Goal: Task Accomplishment & Management: Use online tool/utility

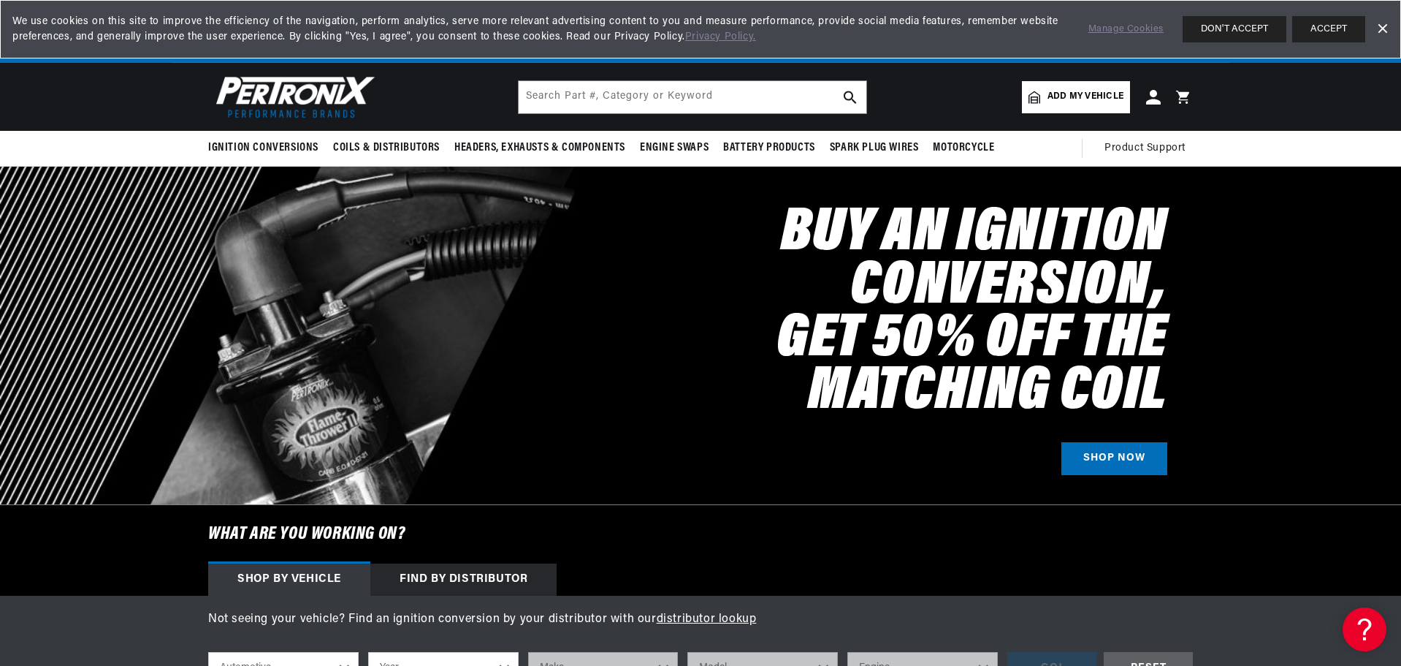
scroll to position [0, 913]
click at [1084, 93] on span "Add my vehicle" at bounding box center [1086, 97] width 76 height 14
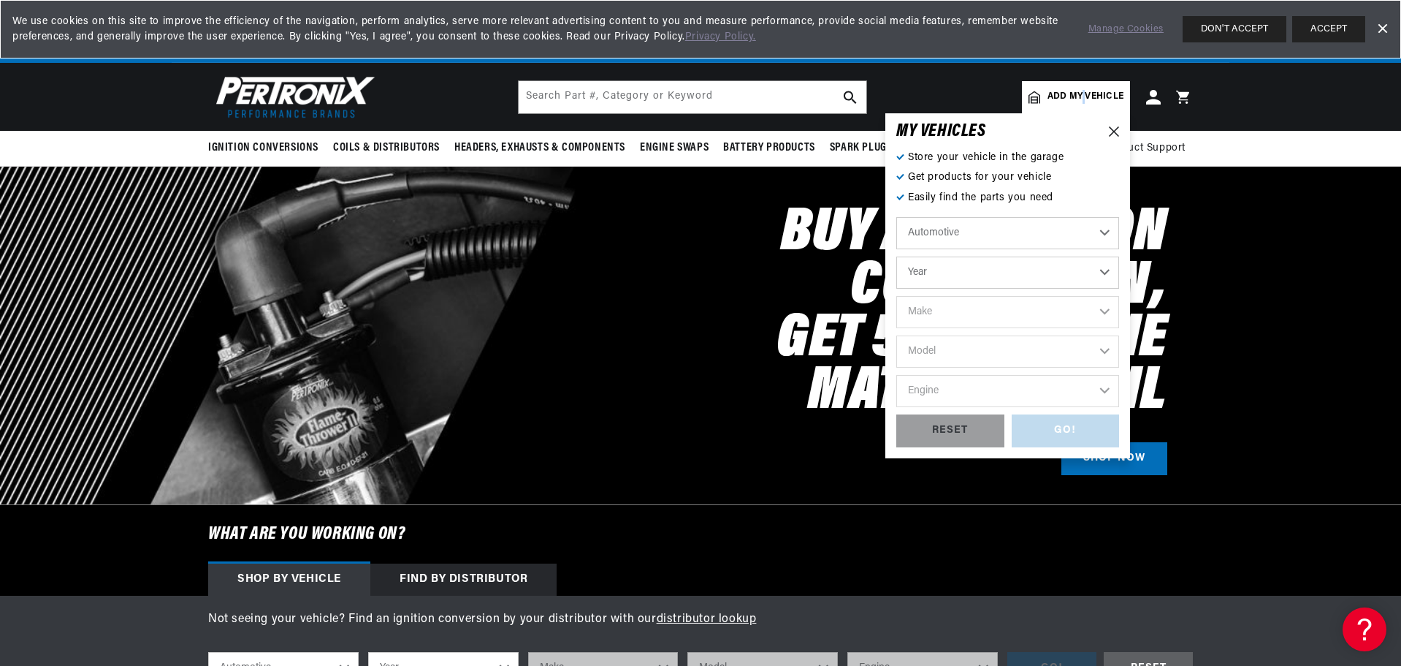
scroll to position [0, 1825]
click at [941, 270] on select "Year [DATE] 2021 2020 2019 2018 2017 2016 2015 2014 2013 2012 2011 2010 2009 20…" at bounding box center [1008, 272] width 223 height 32
select select "1977"
click at [897, 256] on select "Year [DATE] 2021 2020 2019 2018 2017 2016 2015 2014 2013 2012 2011 2010 2009 20…" at bounding box center [1008, 272] width 223 height 32
select select "1977"
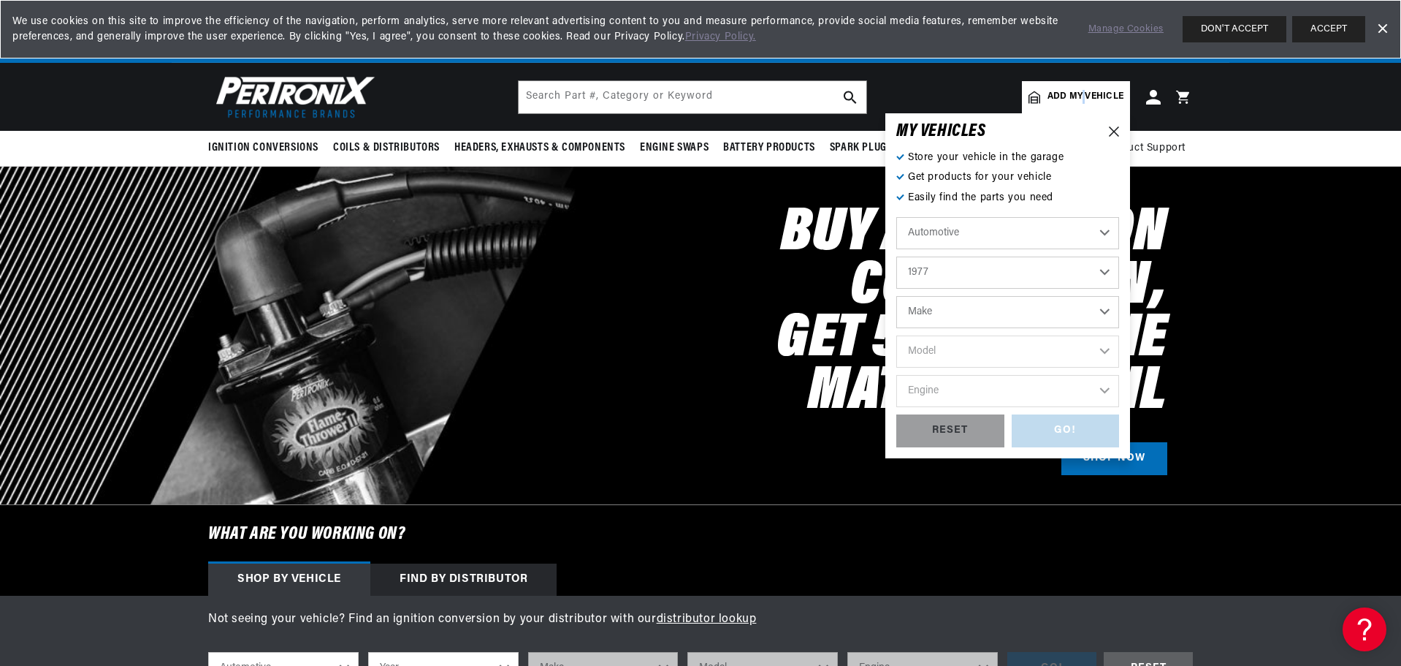
scroll to position [0, 0]
click at [940, 310] on select "Make Alfa Romeo American Motors Audi Avanti BMW Buick Cadillac Checker Chevrole…" at bounding box center [1008, 312] width 223 height 32
select select "Ford"
click at [897, 296] on select "Make Alfa Romeo American Motors Audi Avanti BMW Buick Cadillac Checker Chevrole…" at bounding box center [1008, 312] width 223 height 32
select select "Ford"
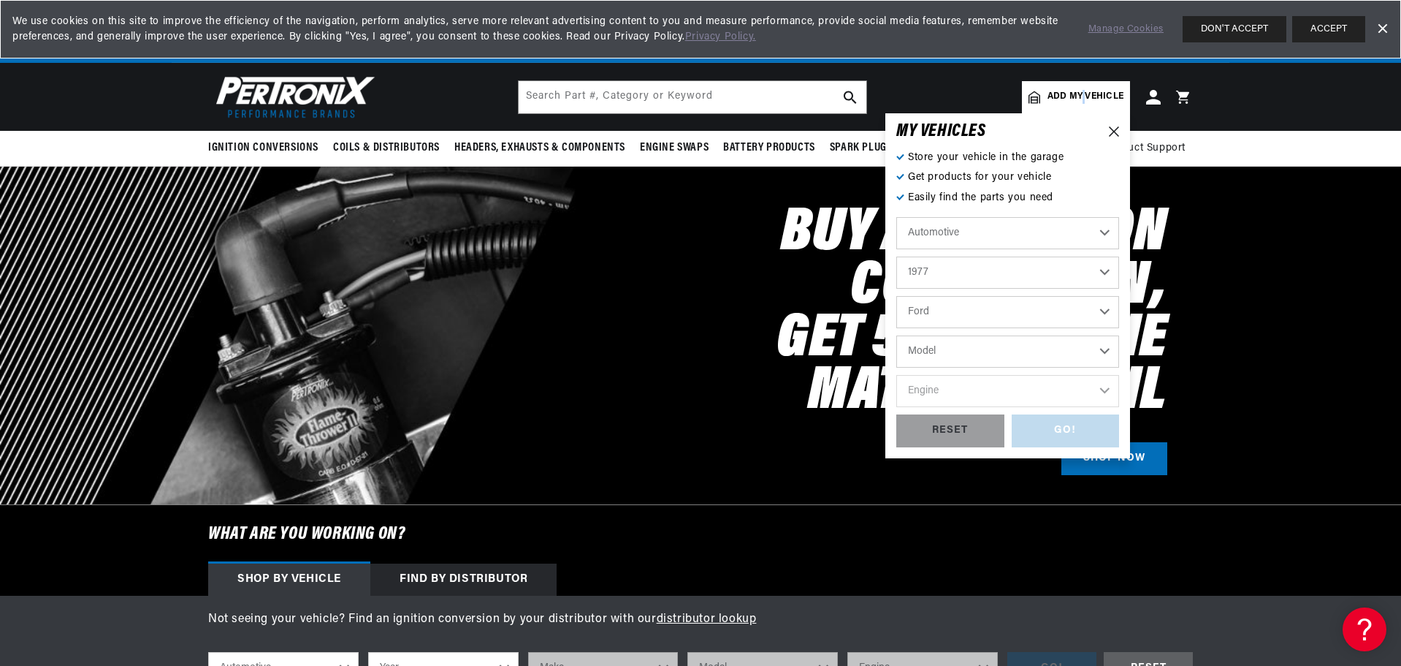
click at [962, 359] on select "Model B-100 Bronco Custom 500 E-100 Econoline E-100 Econoline Club Wagon E-150 …" at bounding box center [1008, 351] width 223 height 32
select select "Pinto"
click at [897, 335] on select "Model B-100 Bronco Custom 500 E-100 Econoline E-100 Econoline Club Wagon E-150 …" at bounding box center [1008, 351] width 223 height 32
select select "Pinto"
click at [944, 391] on select "Engine 140cid / 2.3L" at bounding box center [1008, 391] width 223 height 32
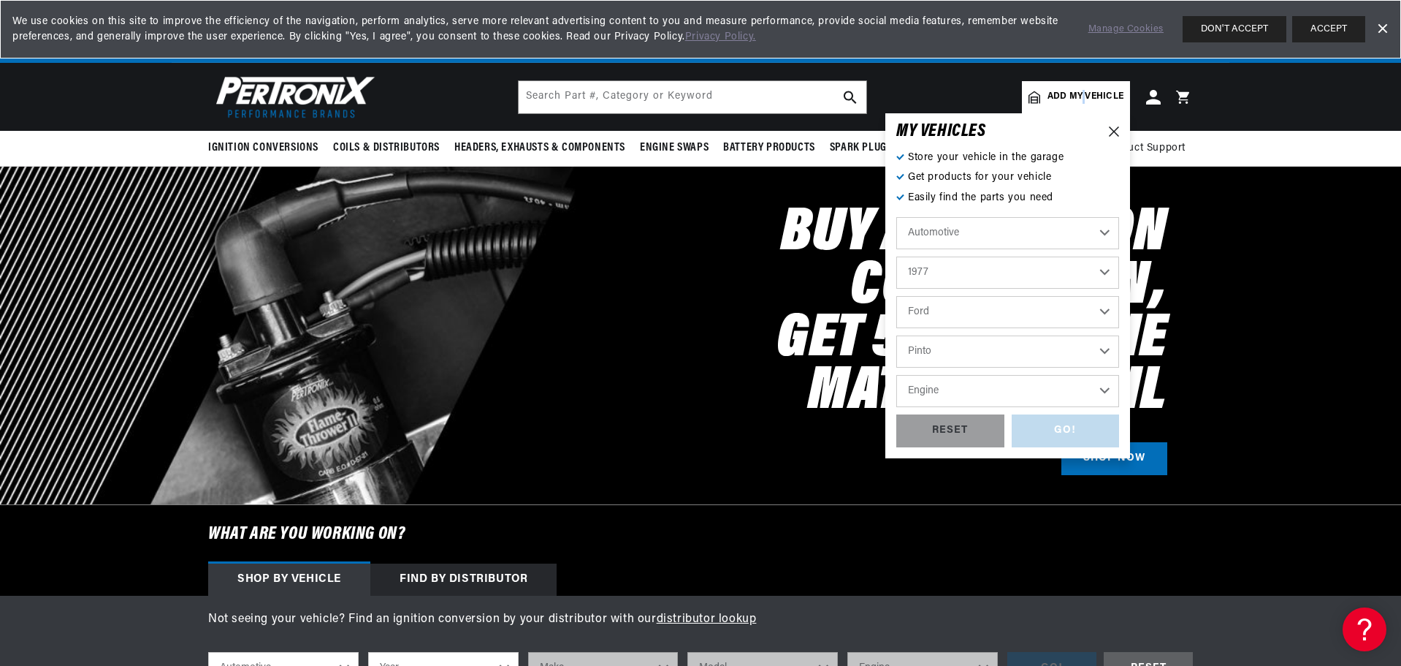
scroll to position [0, 913]
select select "140cid-2.3L"
click at [897, 375] on select "Engine 140cid / 2.3L" at bounding box center [1008, 391] width 223 height 32
select select "140cid-2.3L"
click at [962, 430] on div "RESET" at bounding box center [951, 430] width 108 height 33
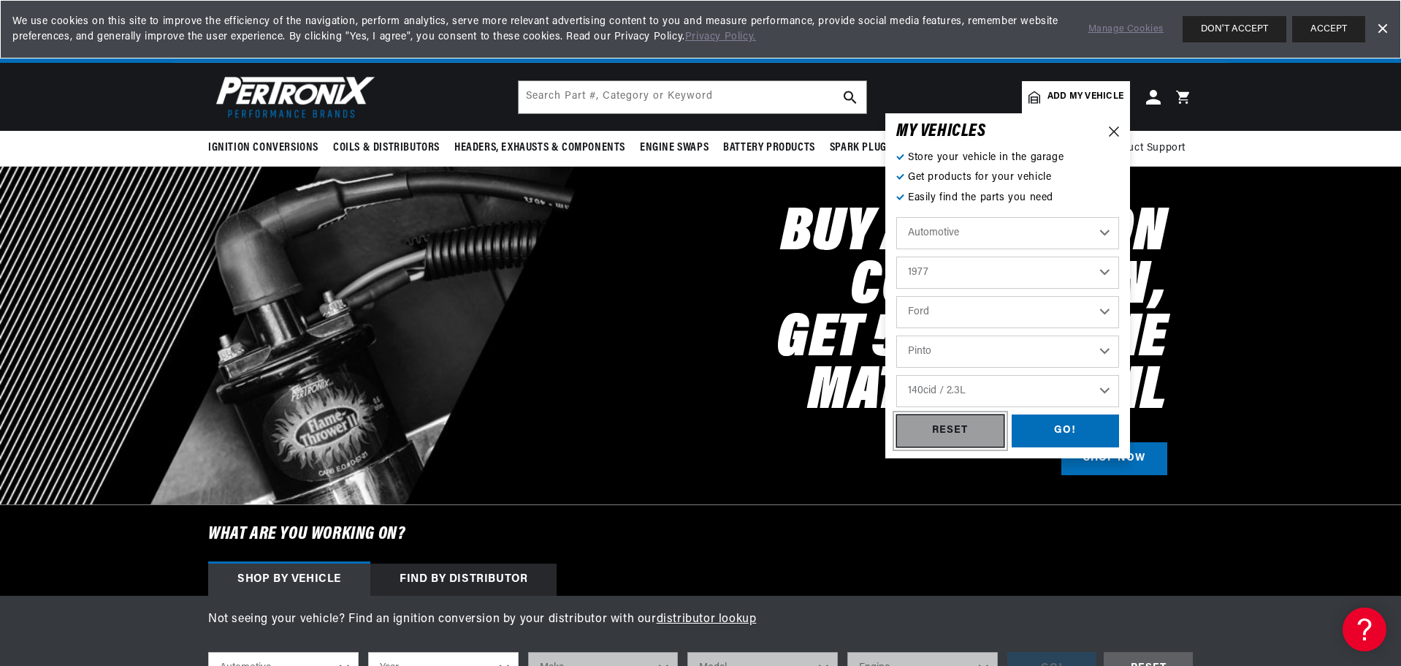
select select "Year"
select select "Make"
select select "Model"
select select "Engine"
click at [951, 279] on select "Year [DATE] 2021 2020 2019 2018 2017 2016 2015 2014 2013 2012 2011 2010 2009 20…" at bounding box center [1008, 272] width 223 height 32
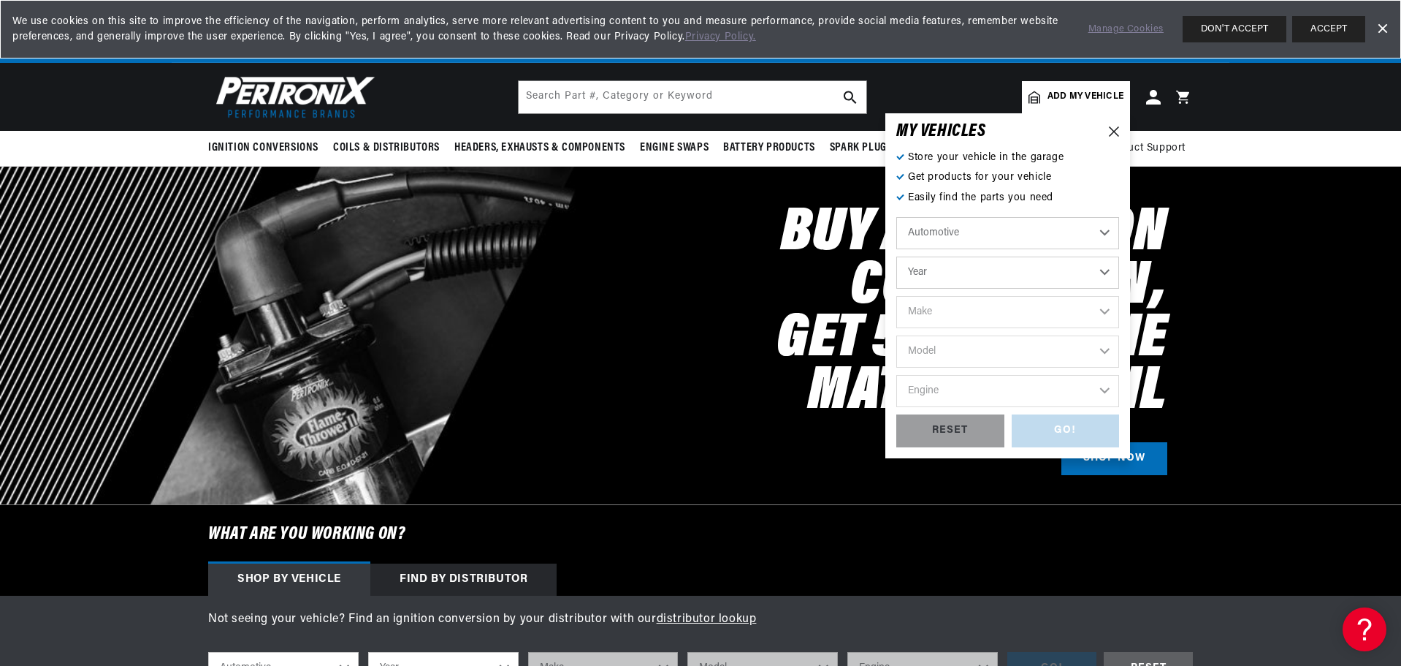
scroll to position [0, 1825]
select select "1977"
click at [897, 256] on select "Year [DATE] 2021 2020 2019 2018 2017 2016 2015 2014 2013 2012 2011 2010 2009 20…" at bounding box center [1008, 272] width 223 height 32
select select "1977"
click at [984, 315] on select "Make Alfa Romeo American Motors Audi Avanti BMW Buick Cadillac Checker Chevrole…" at bounding box center [1008, 312] width 223 height 32
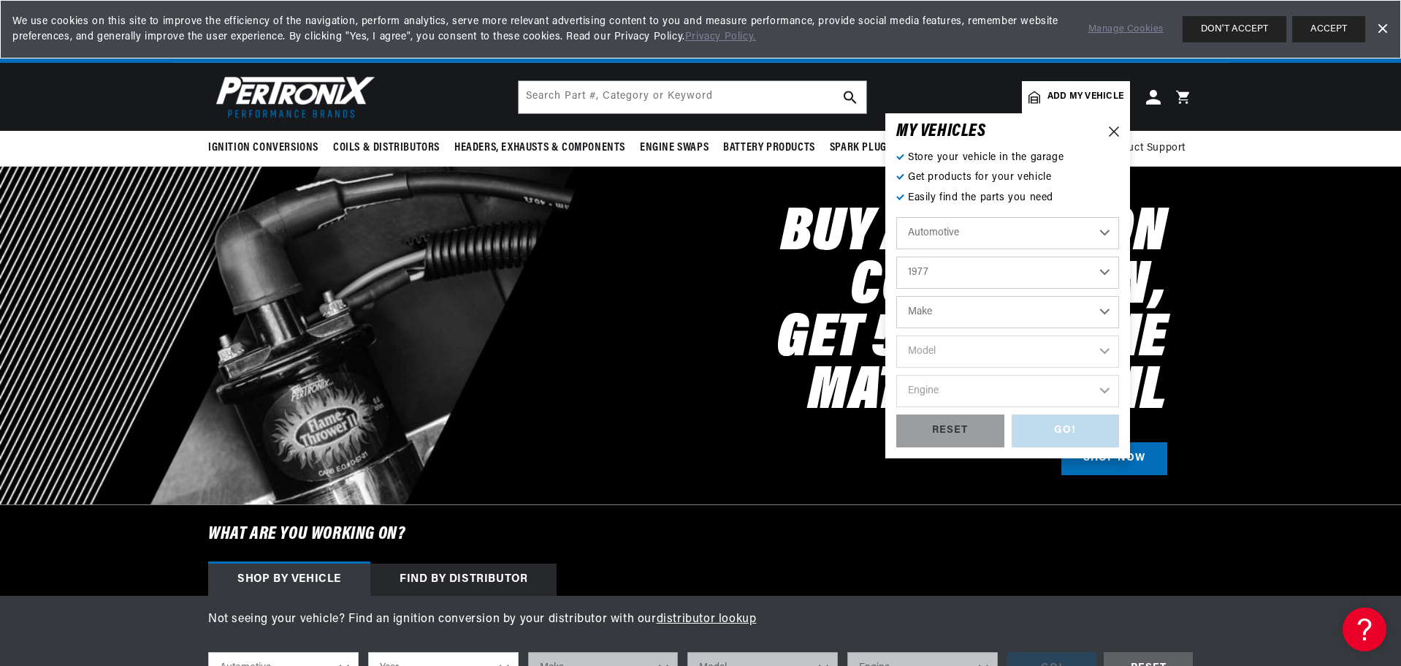
scroll to position [0, 0]
select select "Ford"
click at [897, 296] on select "Make Alfa Romeo American Motors Audi Avanti BMW Buick Cadillac Checker Chevrole…" at bounding box center [1008, 312] width 223 height 32
click at [956, 316] on select "Make Alfa Romeo American Motors Audi Avanti BMW Buick Cadillac Checker Chevrole…" at bounding box center [1008, 312] width 223 height 32
select select "Ford"
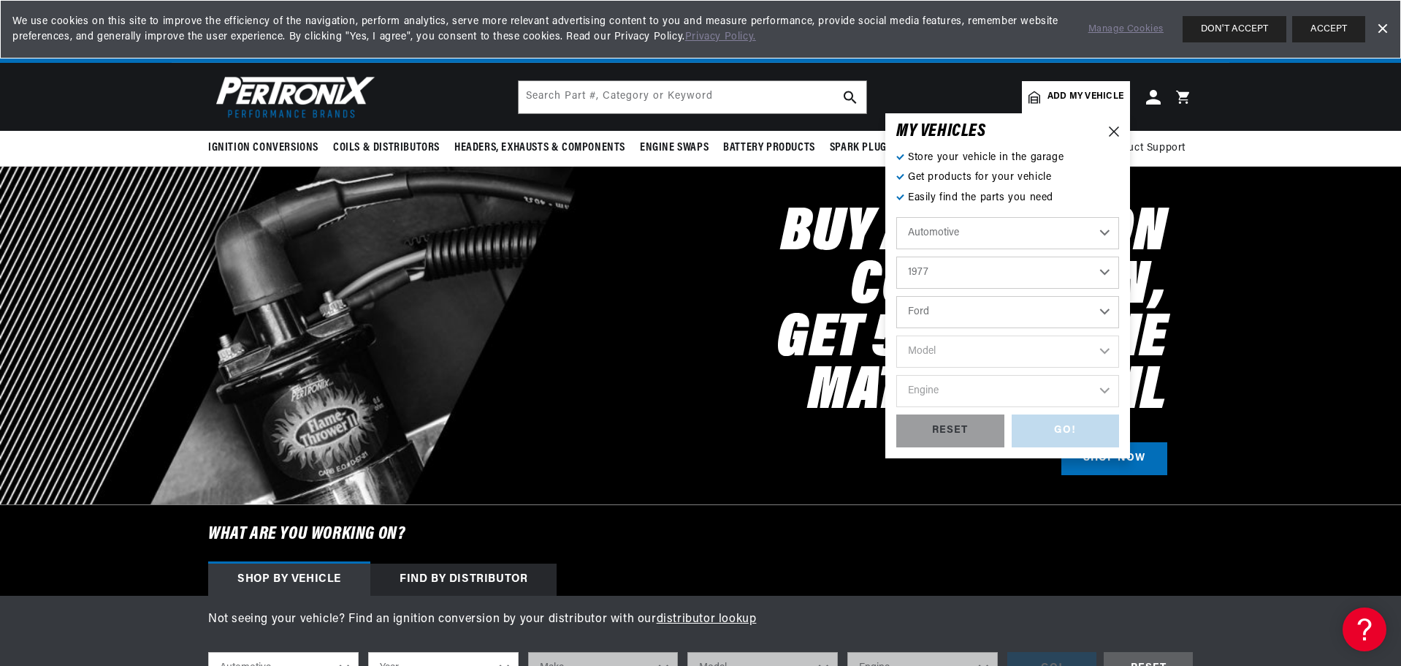
click at [897, 296] on select "Make Alfa Romeo American Motors Audi Avanti BMW Buick Cadillac Checker Chevrole…" at bounding box center [1008, 312] width 223 height 32
click at [941, 308] on select "Make Alfa Romeo American Motors Audi Avanti BMW Buick Cadillac Checker Chevrole…" at bounding box center [1008, 312] width 223 height 32
select select "Ford"
click at [897, 296] on select "Alfa Romeo American Motors Audi Avanti BMW Buick Cadillac Checker Chevrolet Chr…" at bounding box center [1008, 312] width 223 height 32
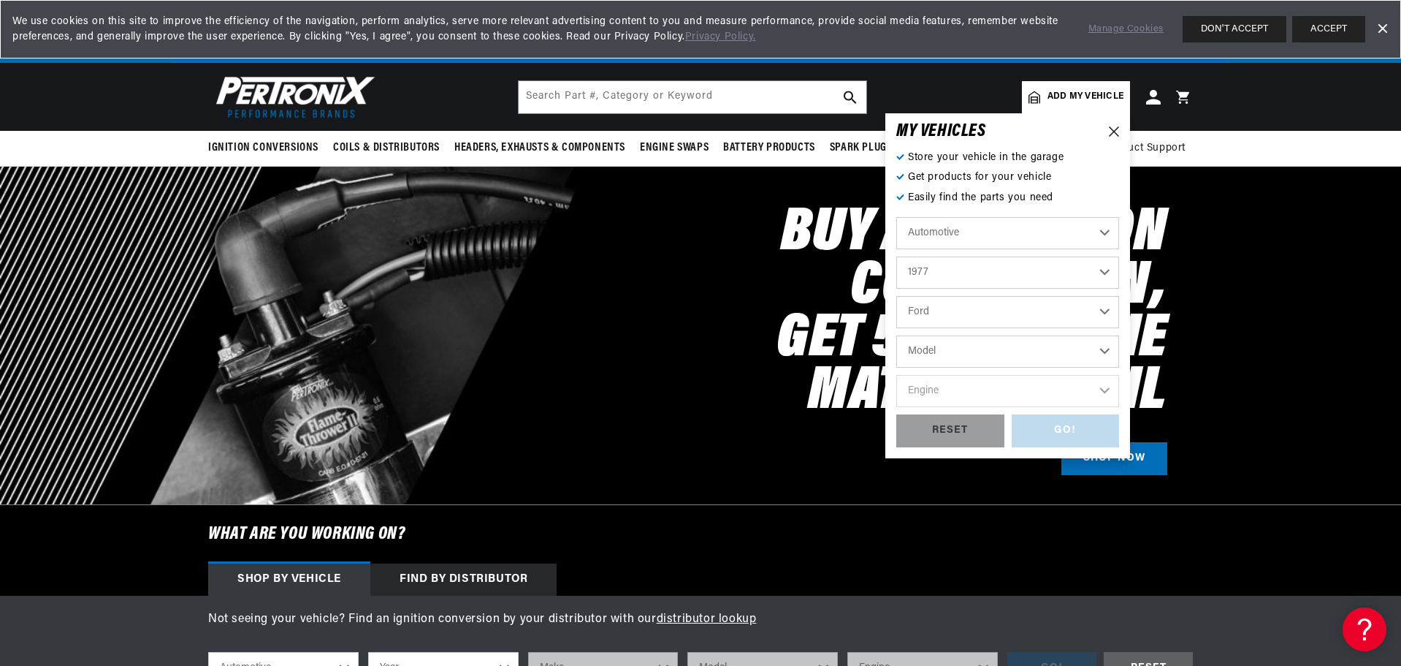
click at [923, 349] on select "Model B-100 Bronco Custom 500 E-100 Econoline E-100 Econoline Club Wagon E-150 …" at bounding box center [1008, 351] width 223 height 32
select select "Pinto"
click at [897, 335] on select "Model B-100 Bronco Custom 500 E-100 Econoline E-100 Econoline Club Wagon E-150 …" at bounding box center [1008, 351] width 223 height 32
select select "Pinto"
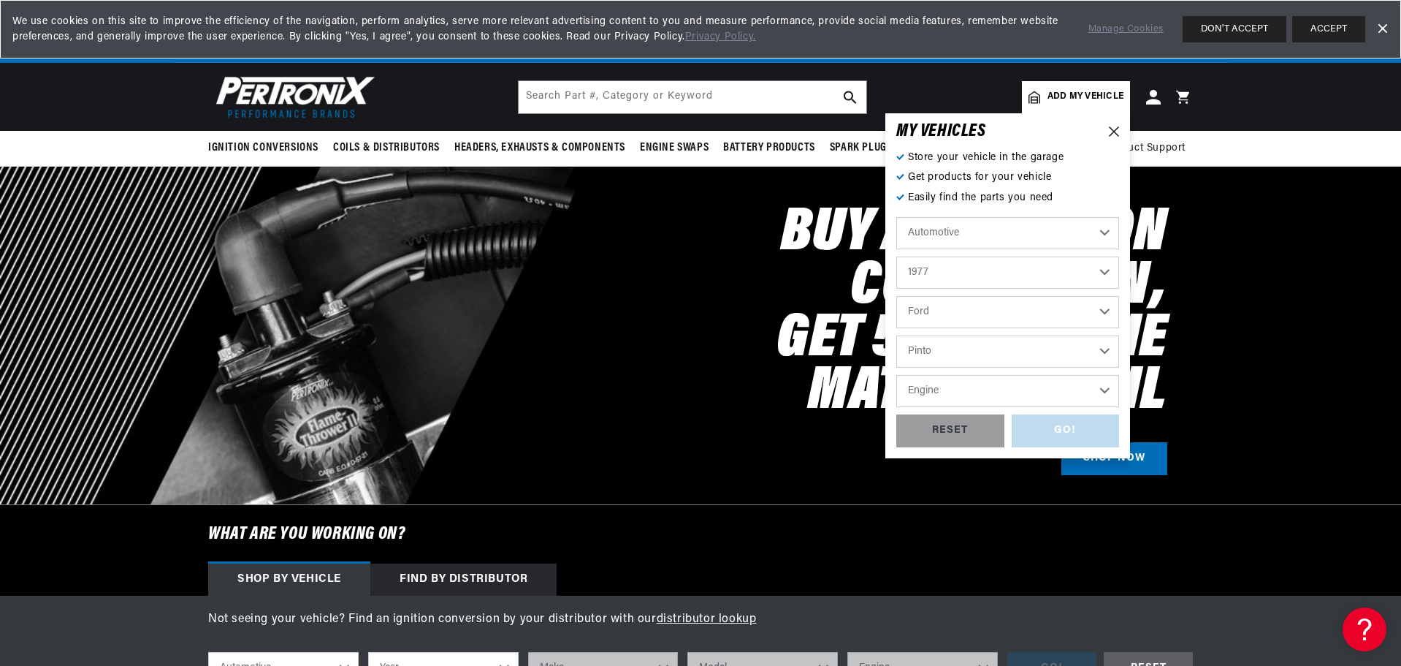
click at [960, 387] on select "Engine 140cid / 2.3L" at bounding box center [1008, 391] width 223 height 32
select select "140cid-2.3L"
click at [897, 375] on select "Engine 140cid / 2.3L" at bounding box center [1008, 391] width 223 height 32
select select "140cid-2.3L"
click at [1062, 429] on div "GO!" at bounding box center [1066, 430] width 108 height 33
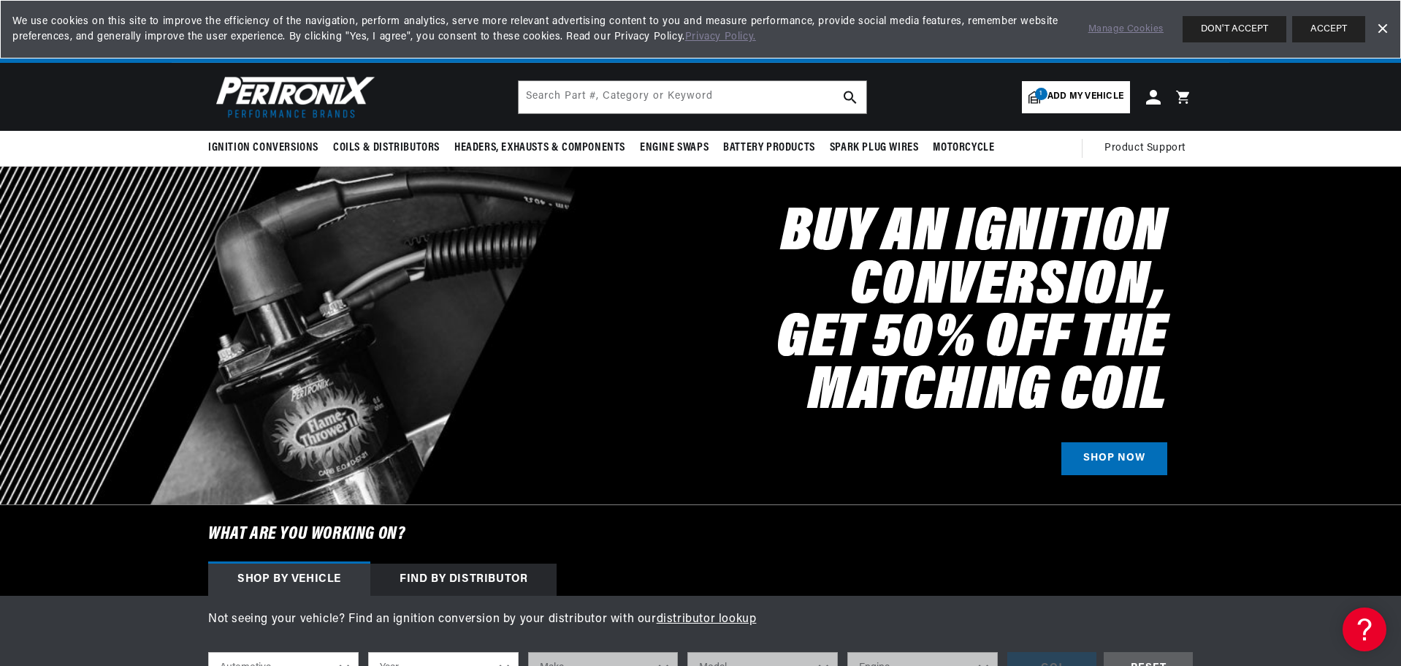
select select "1977"
select select "Ford"
select select "Pinto"
select select "140cid-2.3L"
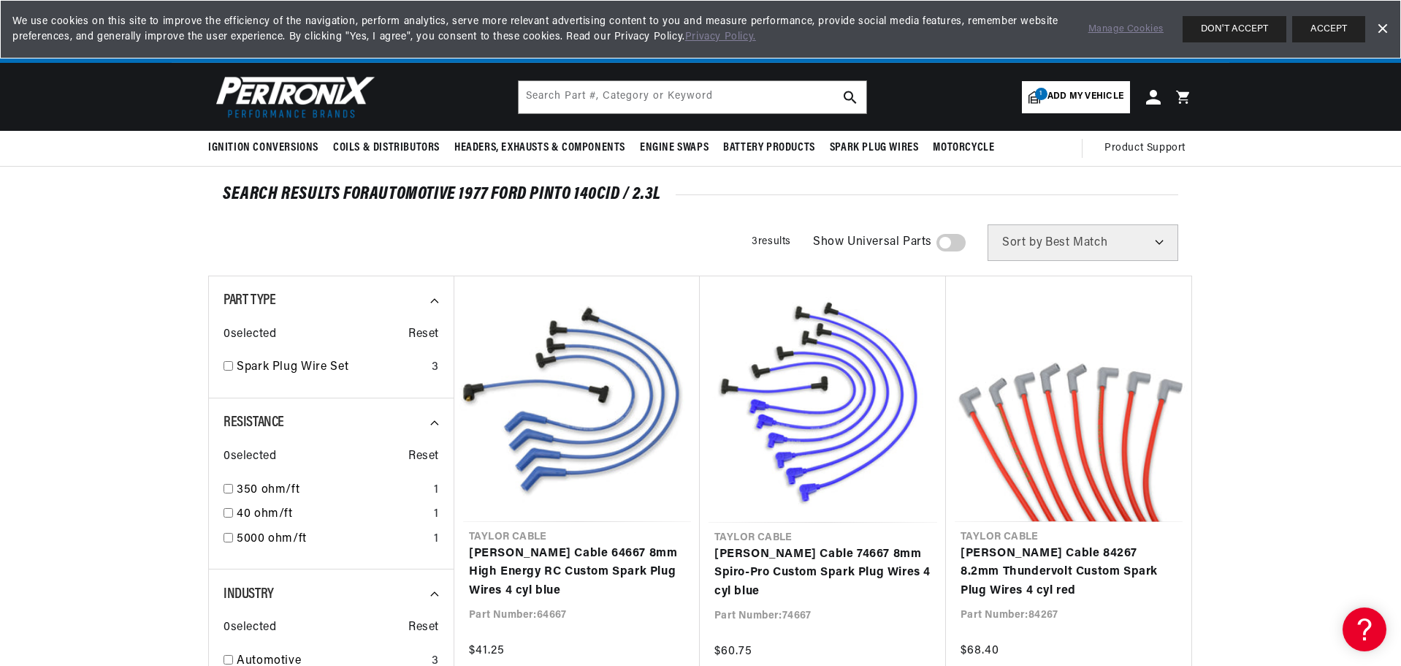
scroll to position [0, 1825]
click at [1070, 96] on span "Add my vehicle" at bounding box center [1086, 97] width 76 height 14
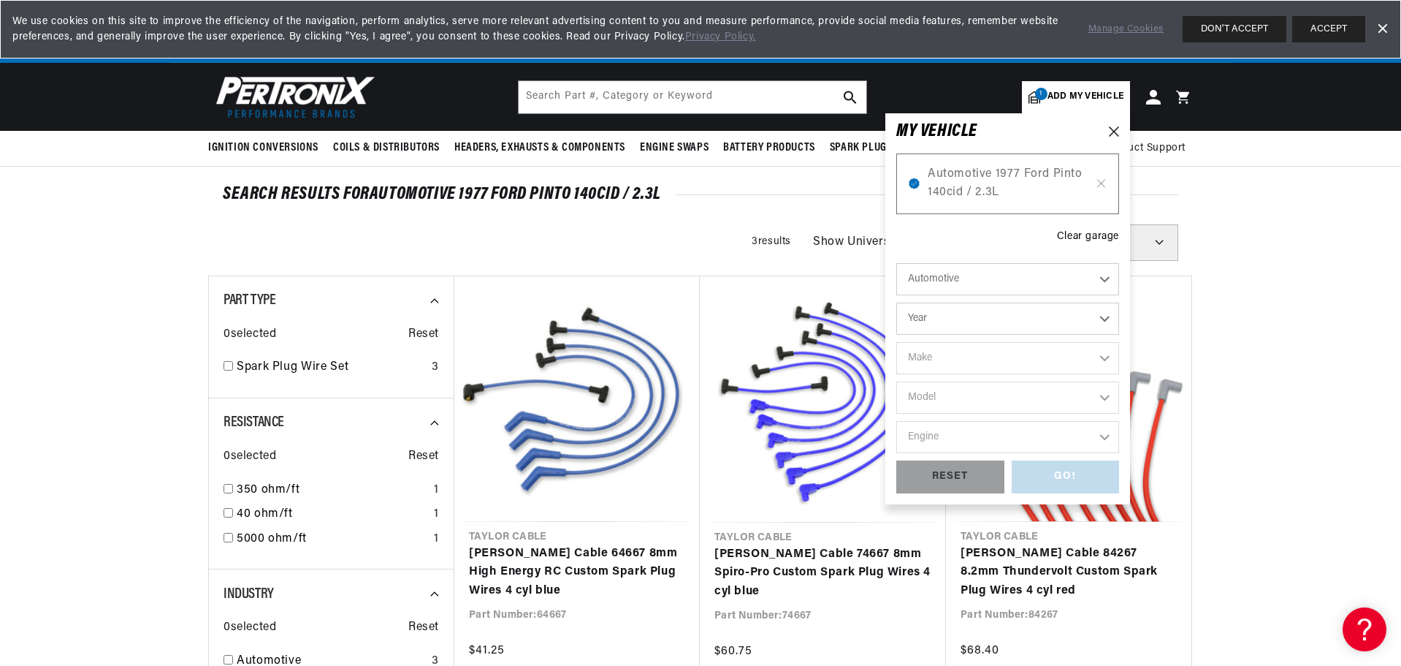
scroll to position [0, 0]
click at [1098, 183] on icon at bounding box center [1101, 184] width 12 height 12
click at [1089, 233] on div "Clear garage" at bounding box center [1088, 237] width 62 height 16
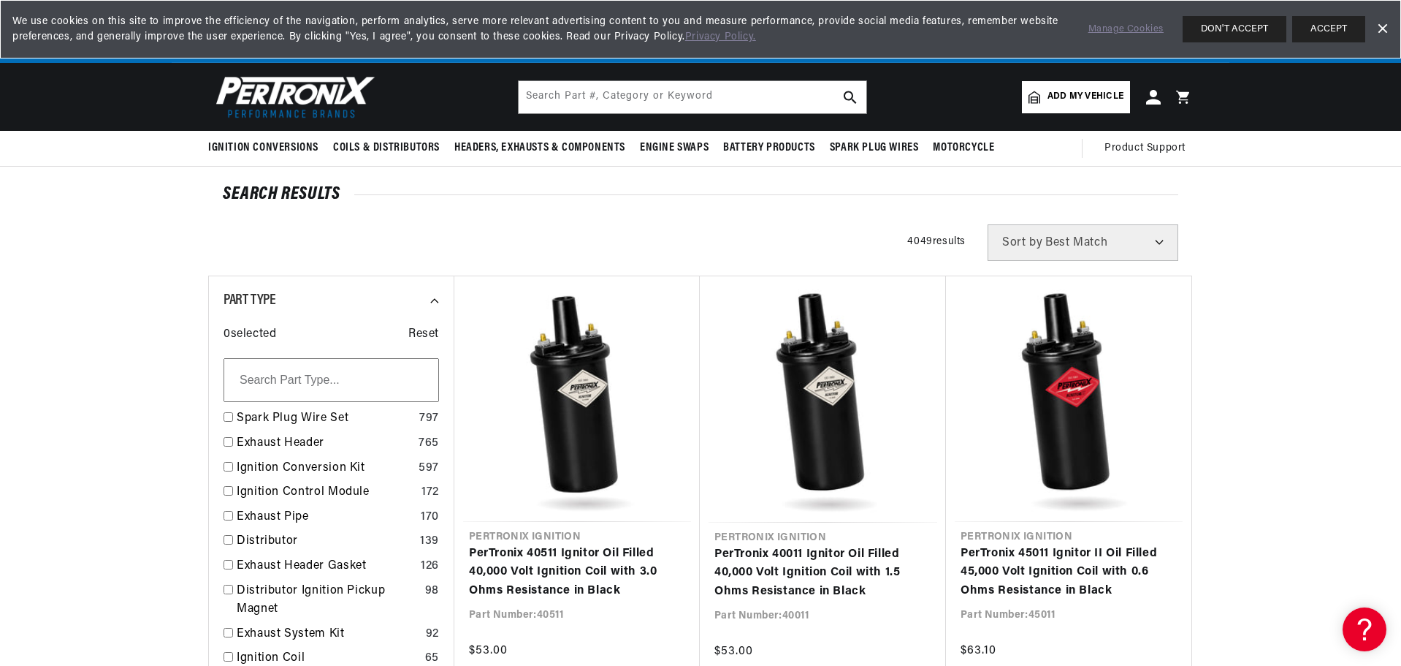
scroll to position [0, 913]
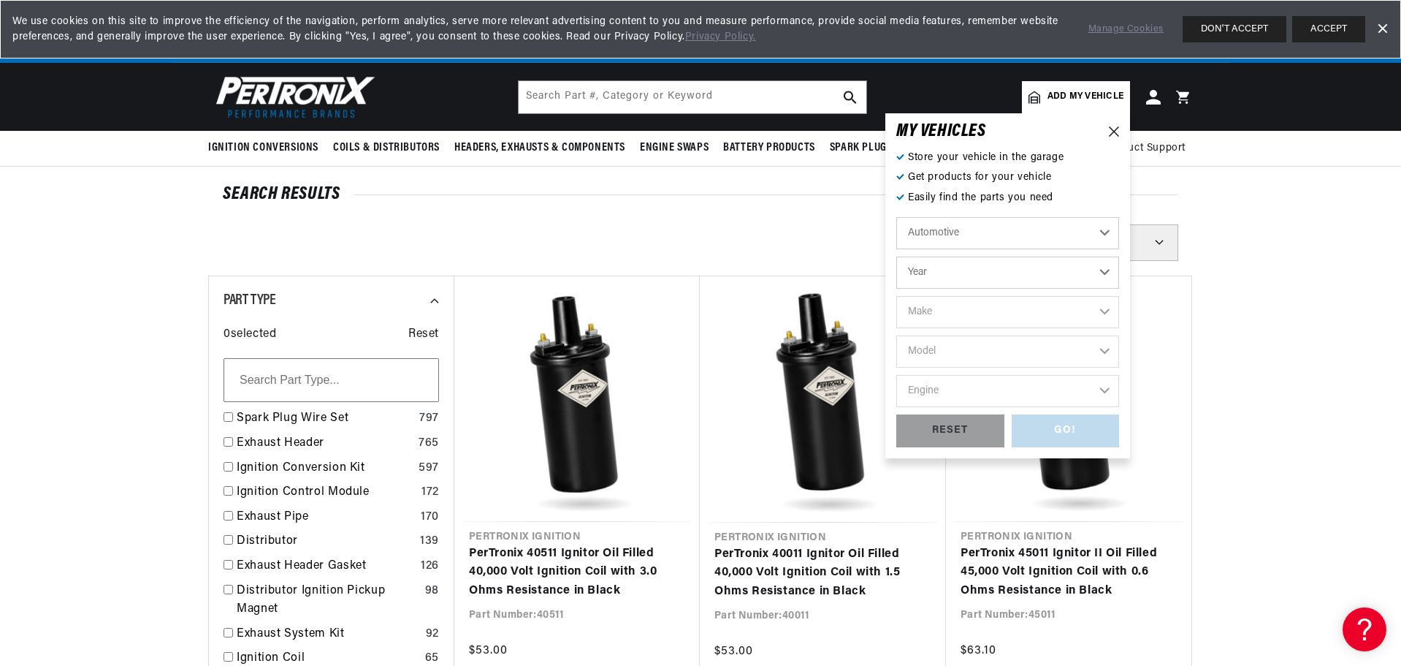
click at [1078, 97] on span "Add my vehicle" at bounding box center [1086, 97] width 76 height 14
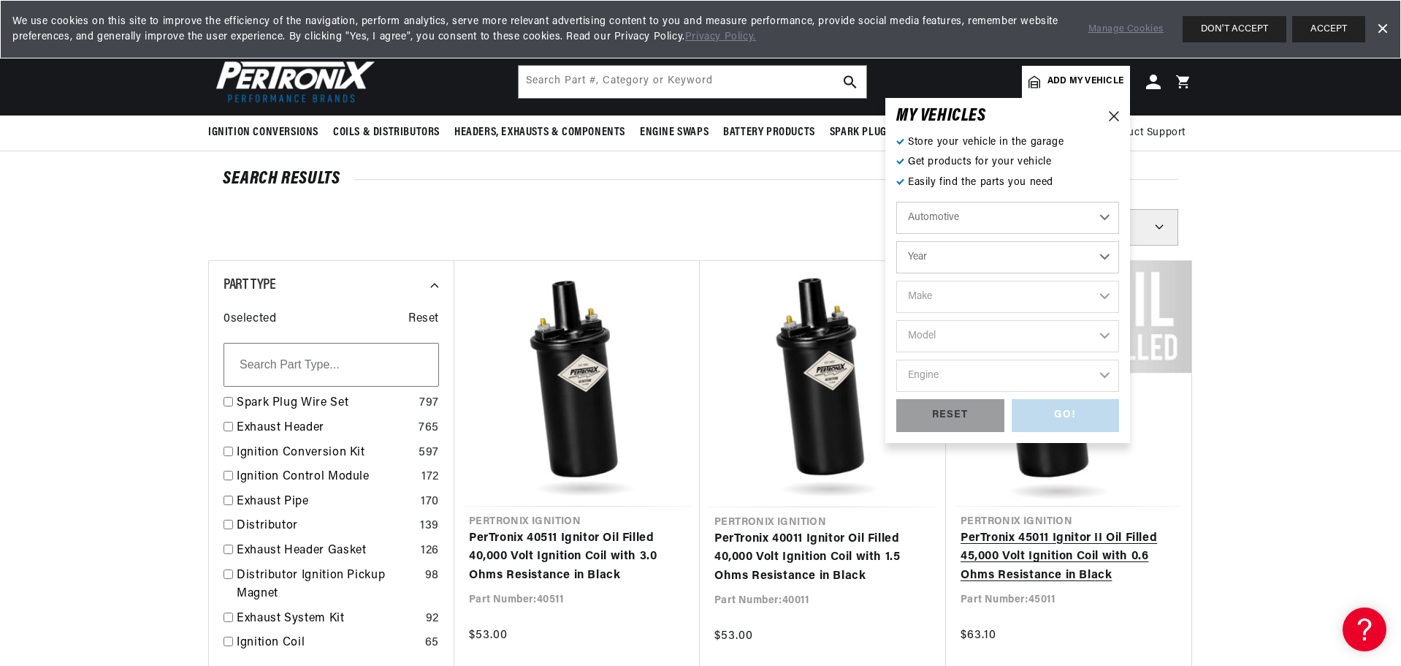
scroll to position [0, 0]
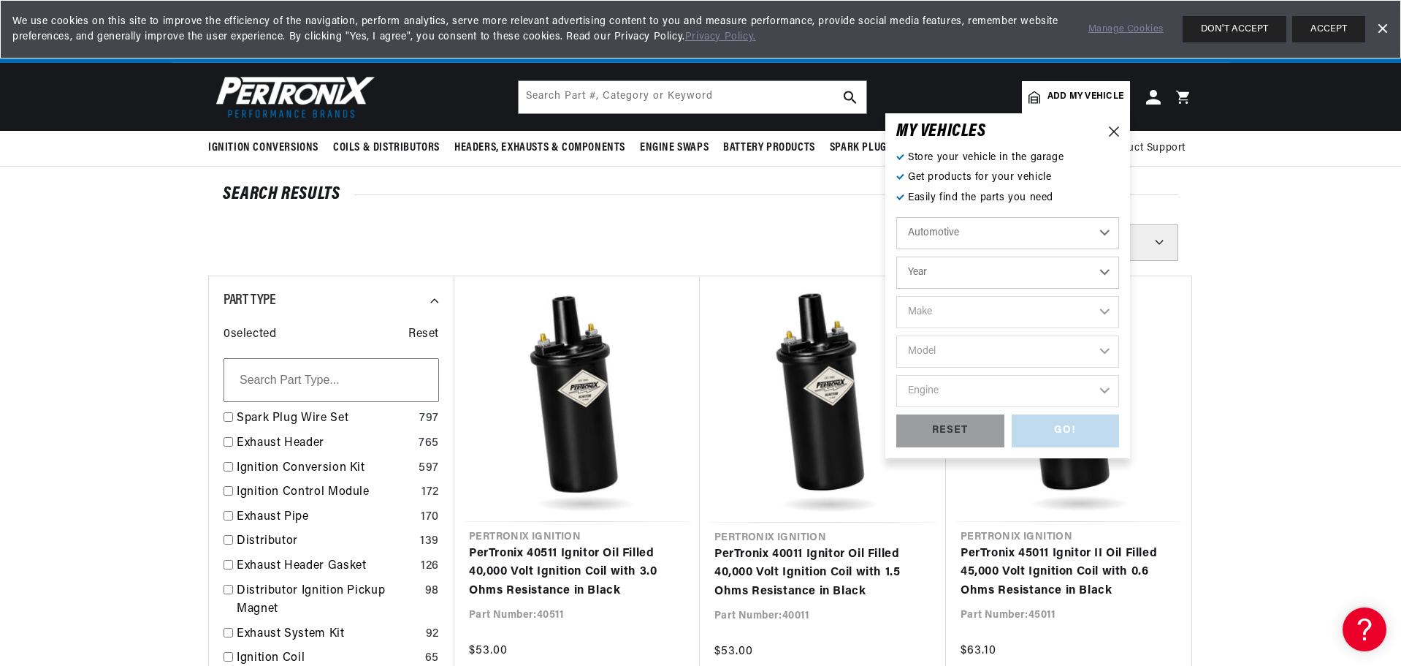
click at [931, 275] on select "Year [DATE] 2021 2020 2019 2018 2017 2016 2015 2014 2013 2012 2011 2010 2009 20…" at bounding box center [1008, 272] width 223 height 32
select select "1974"
click at [897, 256] on select "Year [DATE] 2021 2020 2019 2018 2017 2016 2015 2014 2013 2012 2011 2010 2009 20…" at bounding box center [1008, 272] width 223 height 32
select select "1974"
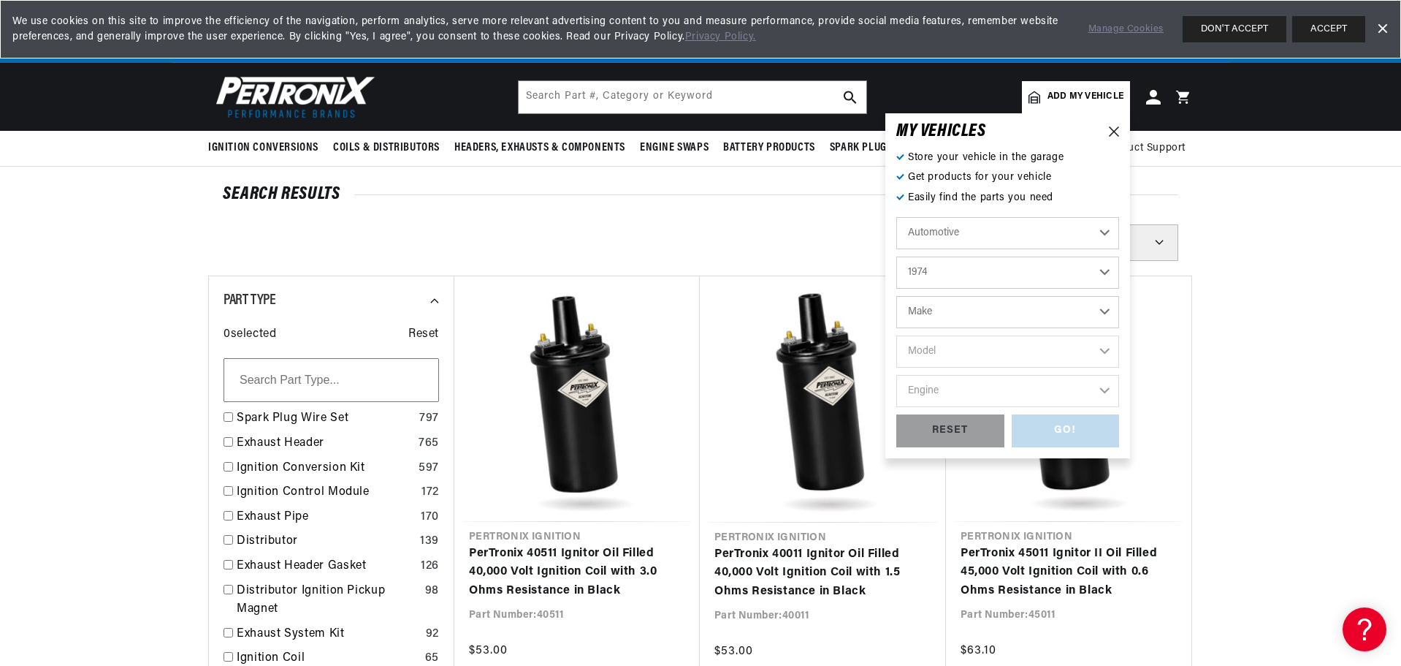
click at [946, 317] on select "Make Alfa Romeo American Motors Aston Martin Audi Austin Avanti BMW Buick Cadil…" at bounding box center [1008, 312] width 223 height 32
select select "Ford"
click at [897, 296] on select "Make Alfa Romeo American Motors Aston Martin Audi Austin Avanti BMW Buick Cadil…" at bounding box center [1008, 312] width 223 height 32
select select "Ford"
click at [943, 359] on select "Model Bronco Country Sedan Country Squire Custom 500 E-100 Econoline E-200 Econ…" at bounding box center [1008, 351] width 223 height 32
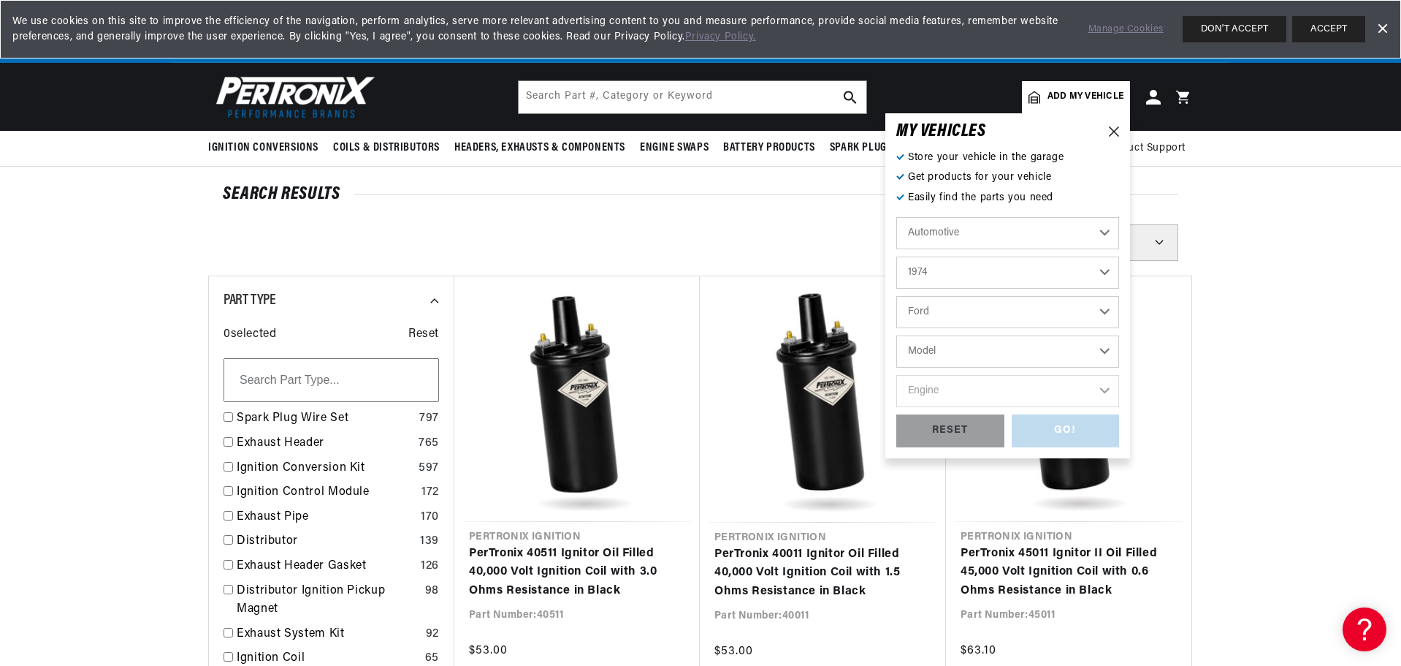
scroll to position [0, 0]
select select "Pinto"
click at [897, 335] on select "Model Bronco Country Sedan Country Squire Custom 500 E-100 Econoline E-200 Econ…" at bounding box center [1008, 351] width 223 height 32
select select "Pinto"
click at [951, 390] on select "Engine 1.6L 122cid / 2.0L 140cid / 2.3L" at bounding box center [1008, 391] width 223 height 32
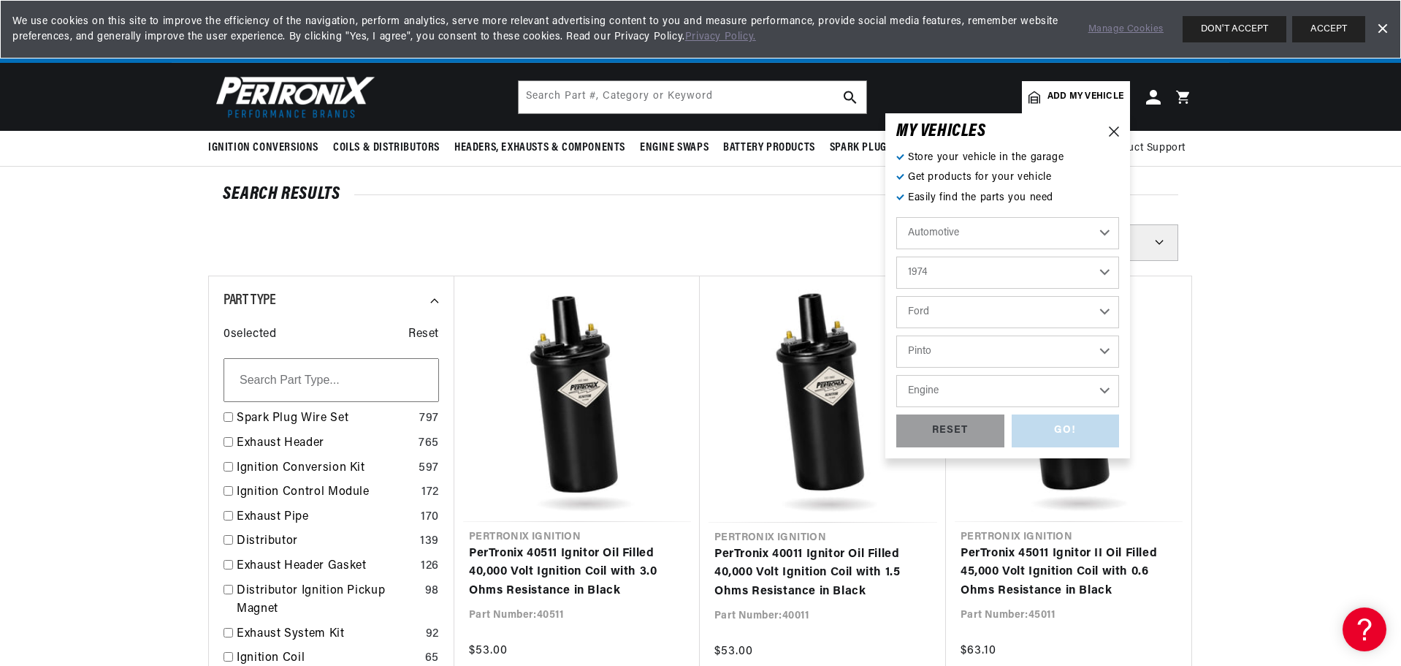
select select "140cid-2.3L"
click at [897, 375] on select "Engine 1.6L 122cid / 2.0L 140cid / 2.3L" at bounding box center [1008, 391] width 223 height 32
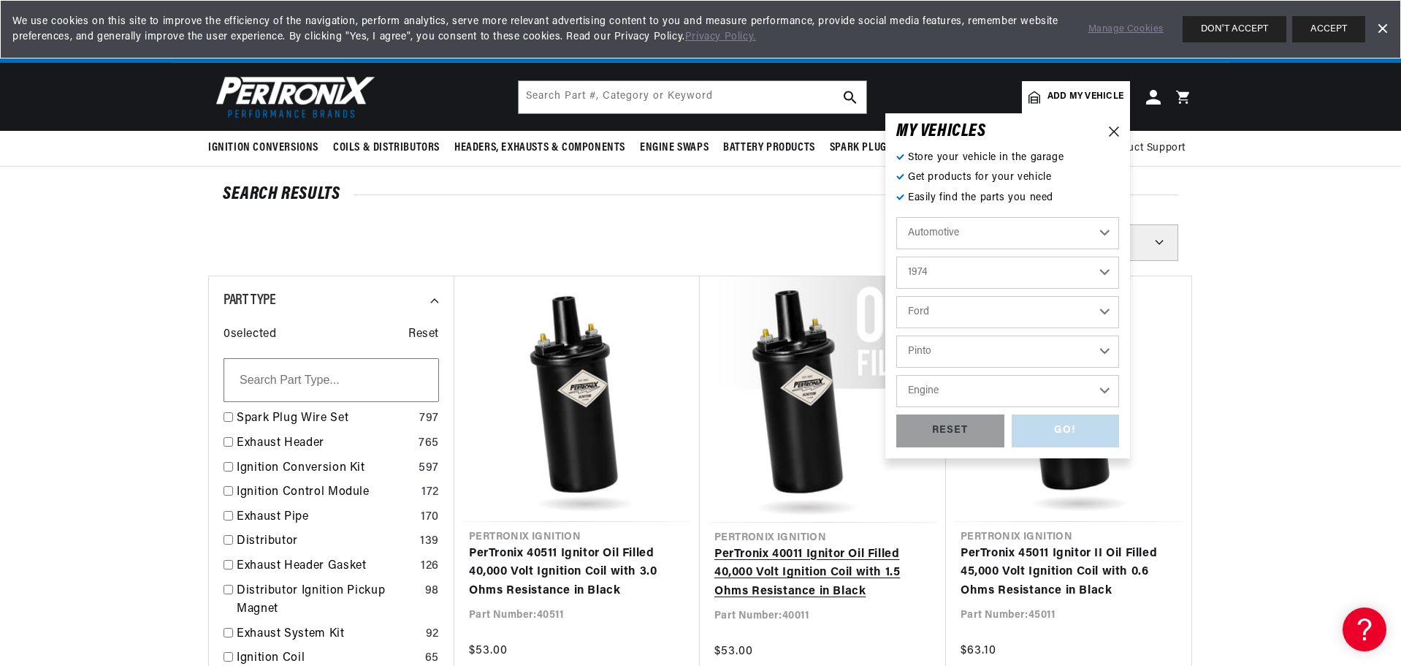
select select "140cid-2.3L"
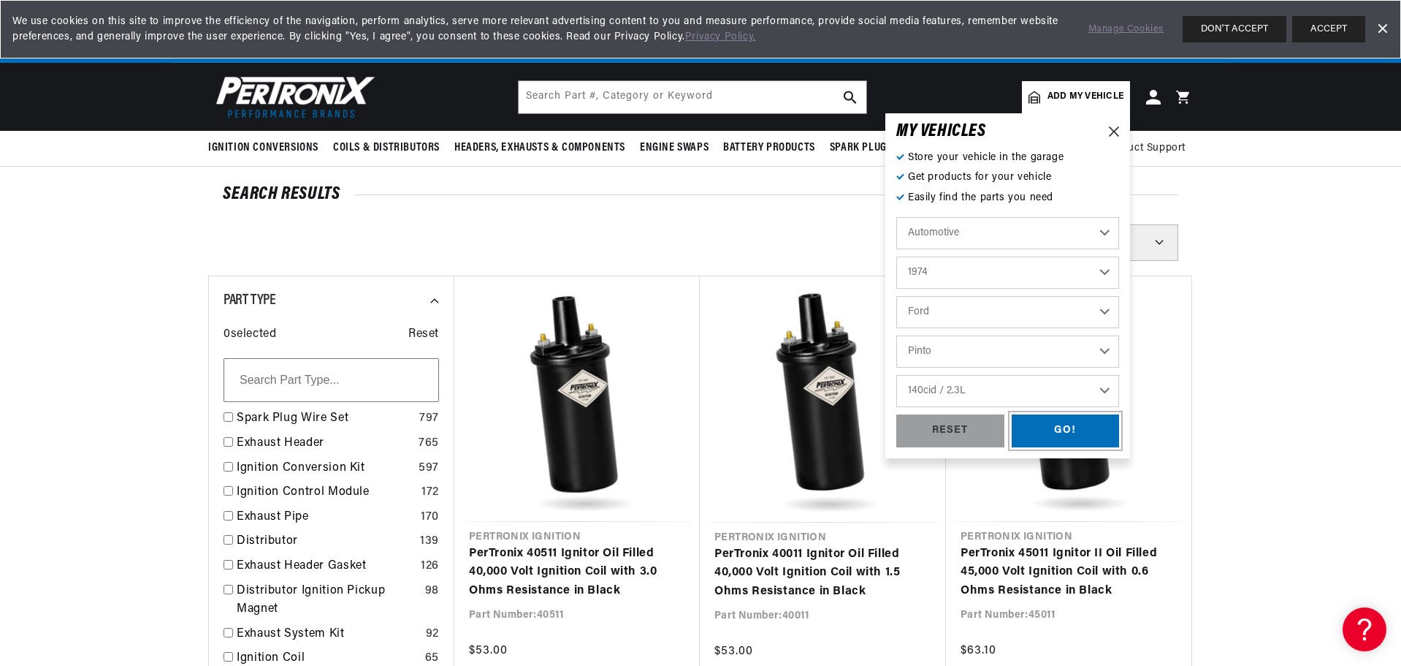
click at [1055, 425] on div "GO!" at bounding box center [1066, 430] width 108 height 33
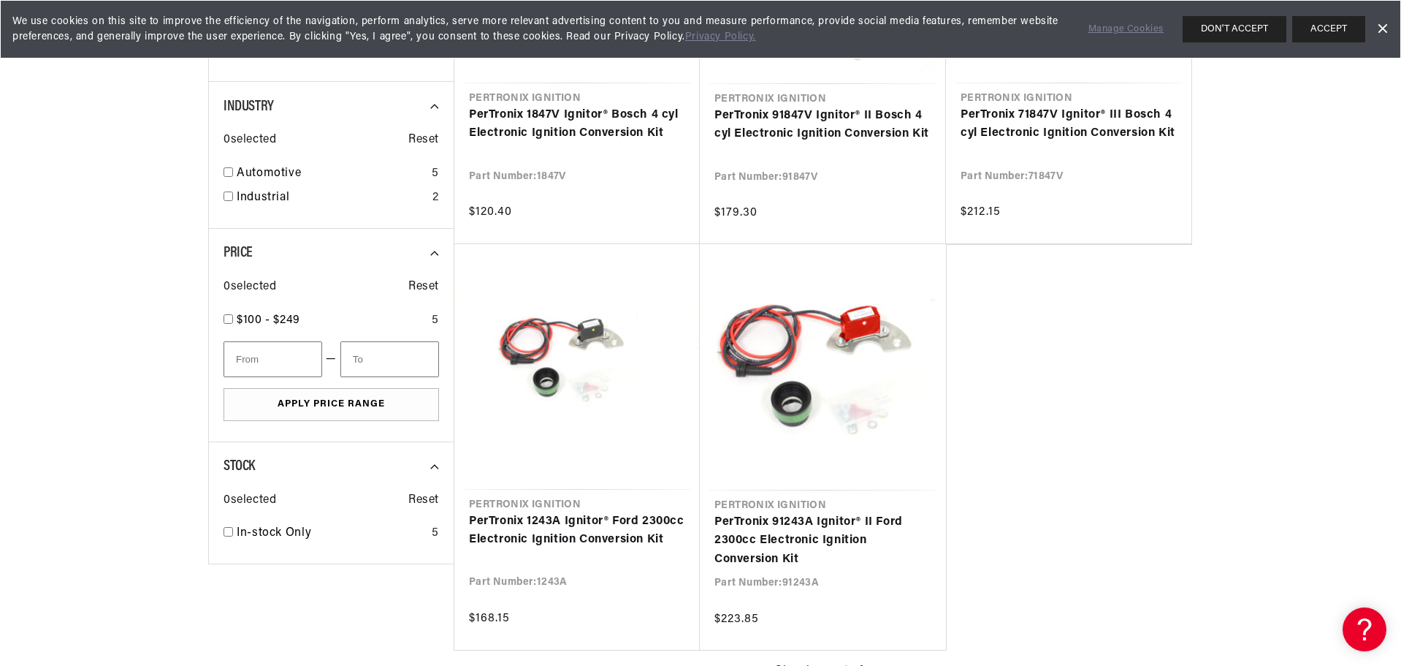
scroll to position [0, 1741]
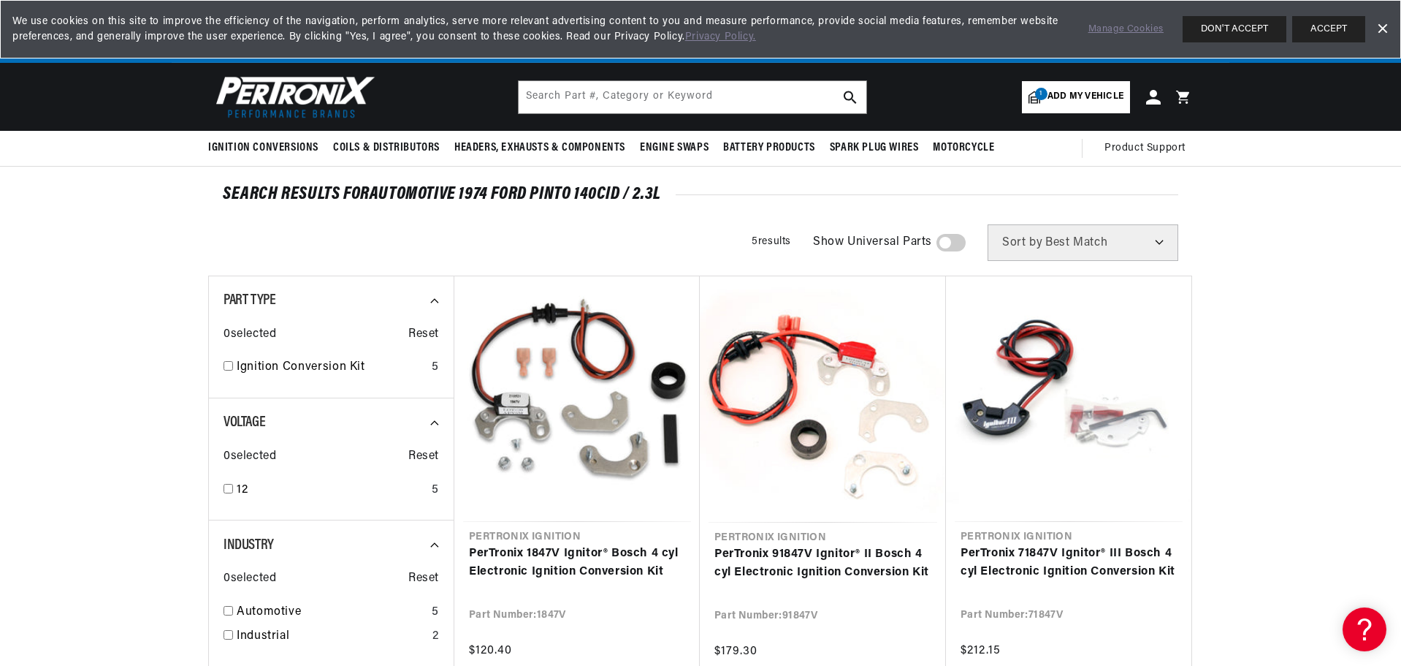
click at [1044, 92] on span "1" at bounding box center [1041, 94] width 12 height 12
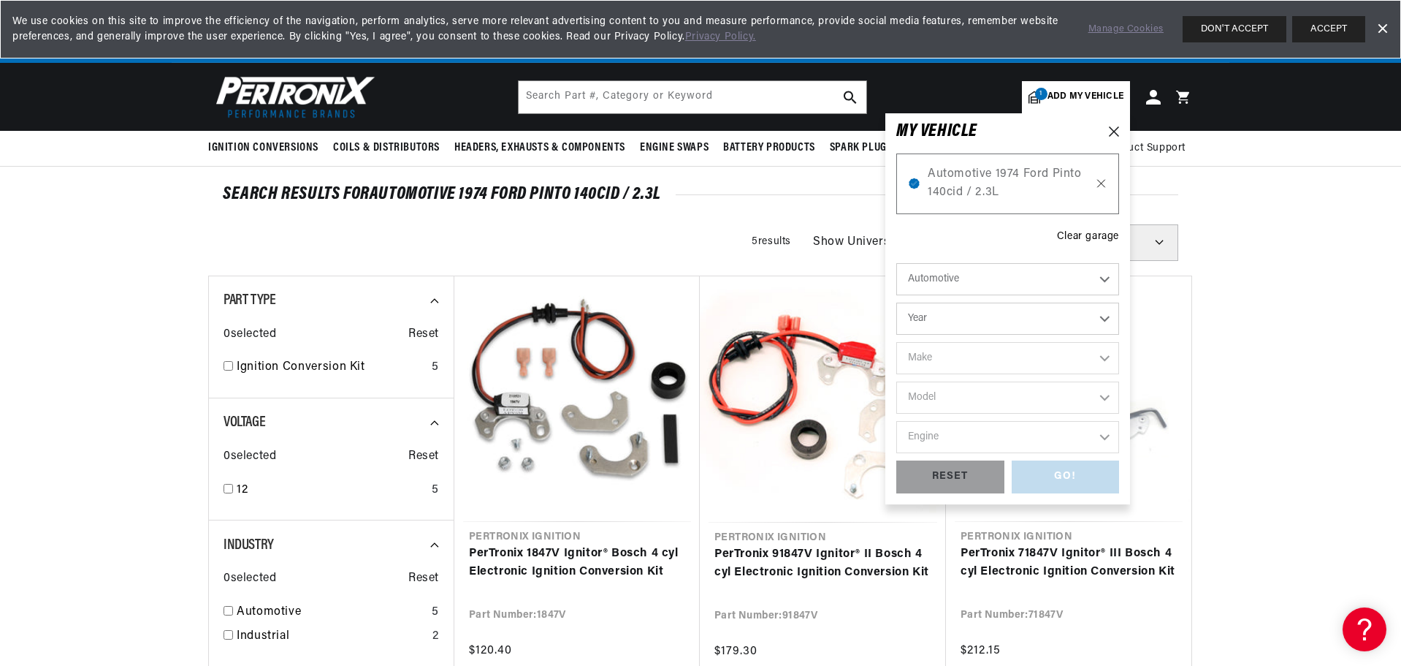
click at [1101, 182] on icon at bounding box center [1101, 184] width 12 height 12
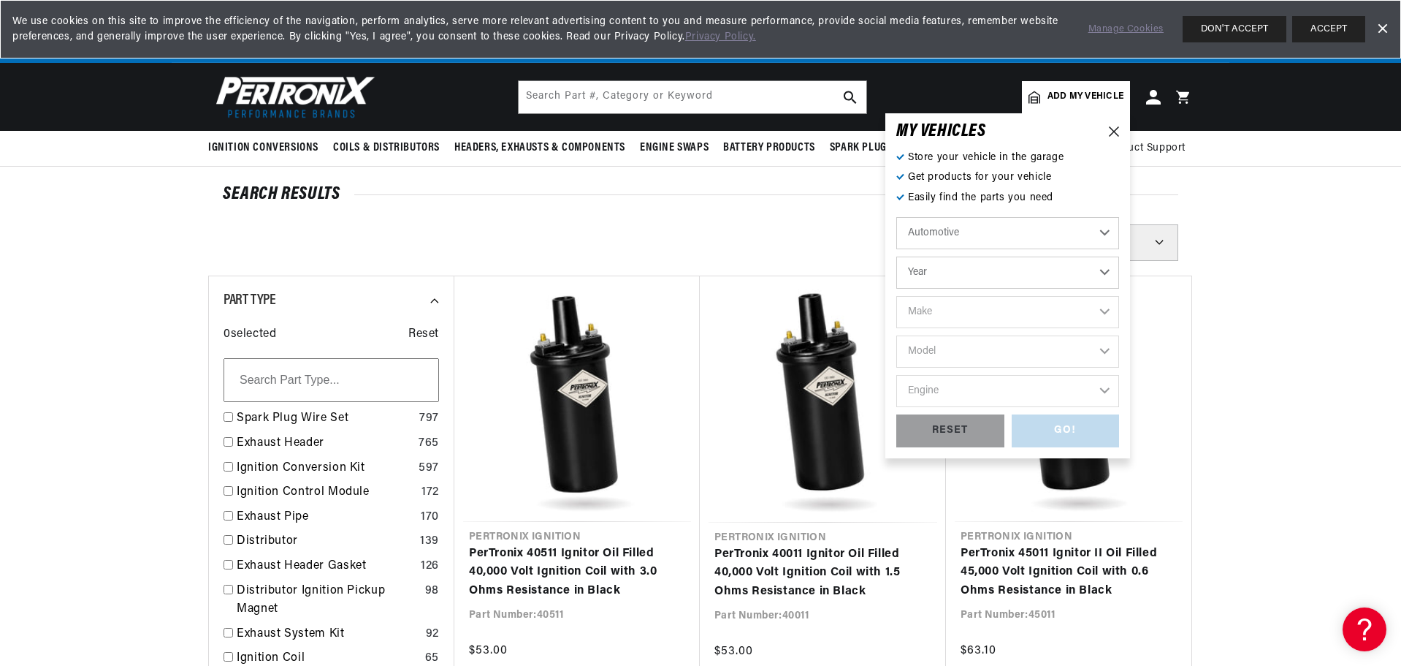
click at [927, 272] on select "Year [DATE] 2021 2020 2019 2018 2017 2016 2015 2014 2013 2012 2011 2010 2009 20…" at bounding box center [1008, 272] width 223 height 32
select select "1975"
click at [897, 256] on select "Year [DATE] 2021 2020 2019 2018 2017 2016 2015 2014 2013 2012 2011 2010 2009 20…" at bounding box center [1008, 272] width 223 height 32
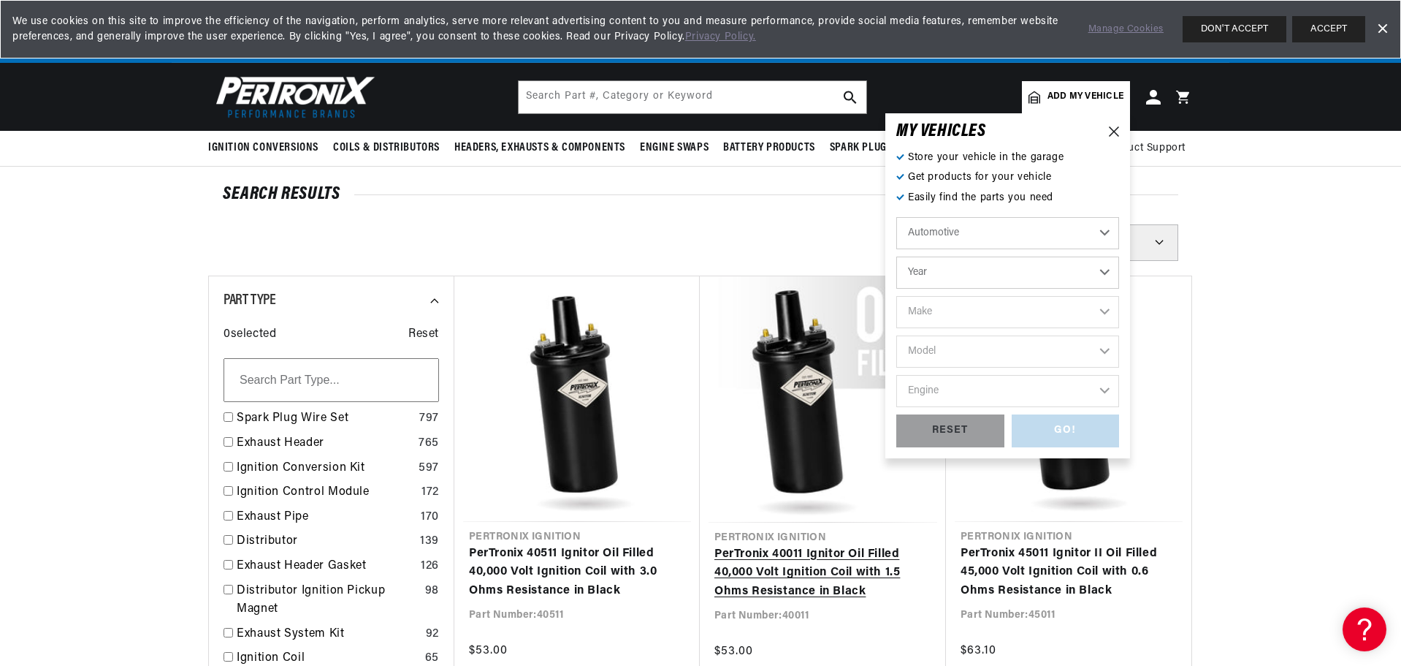
select select "1975"
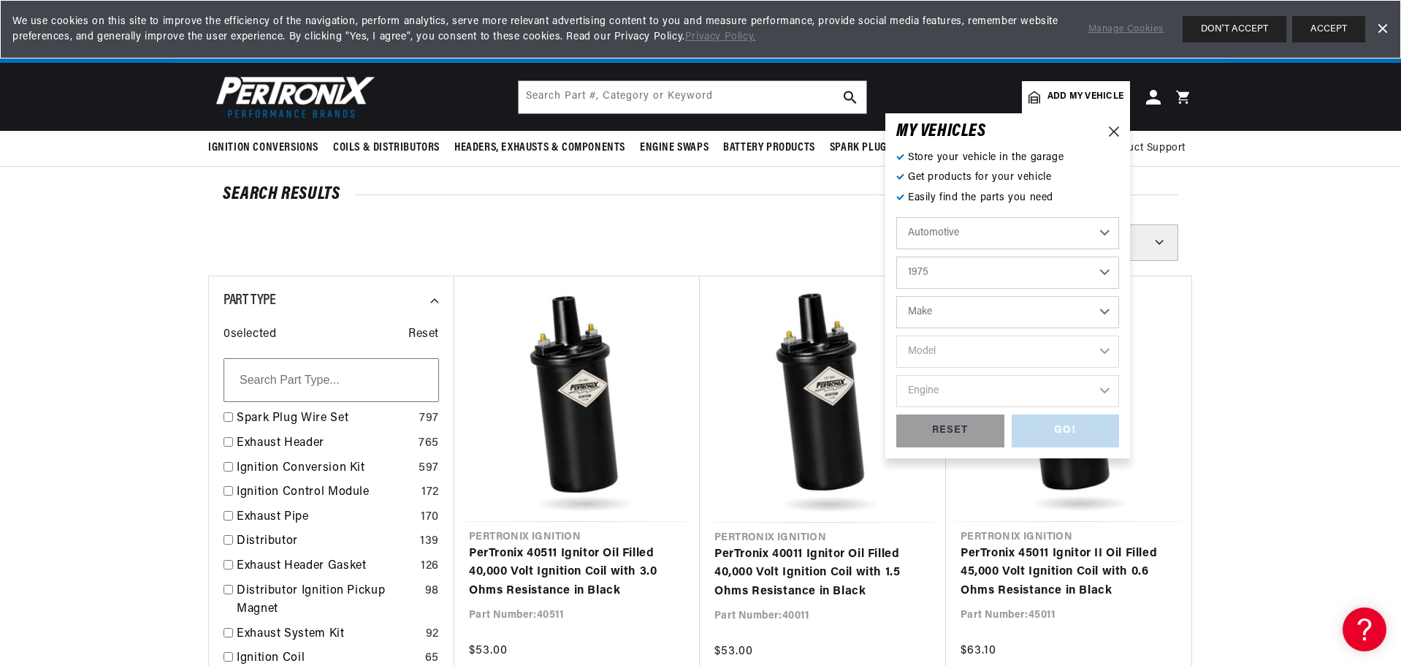
click at [948, 308] on select "Make Alfa Romeo American Motors Audi Austin BMW Buick Cadillac Checker Chevrole…" at bounding box center [1008, 312] width 223 height 32
select select "Ford"
click at [897, 296] on select "Make Alfa Romeo American Motors Audi Austin BMW Buick Cadillac Checker Chevrole…" at bounding box center [1008, 312] width 223 height 32
select select "Ford"
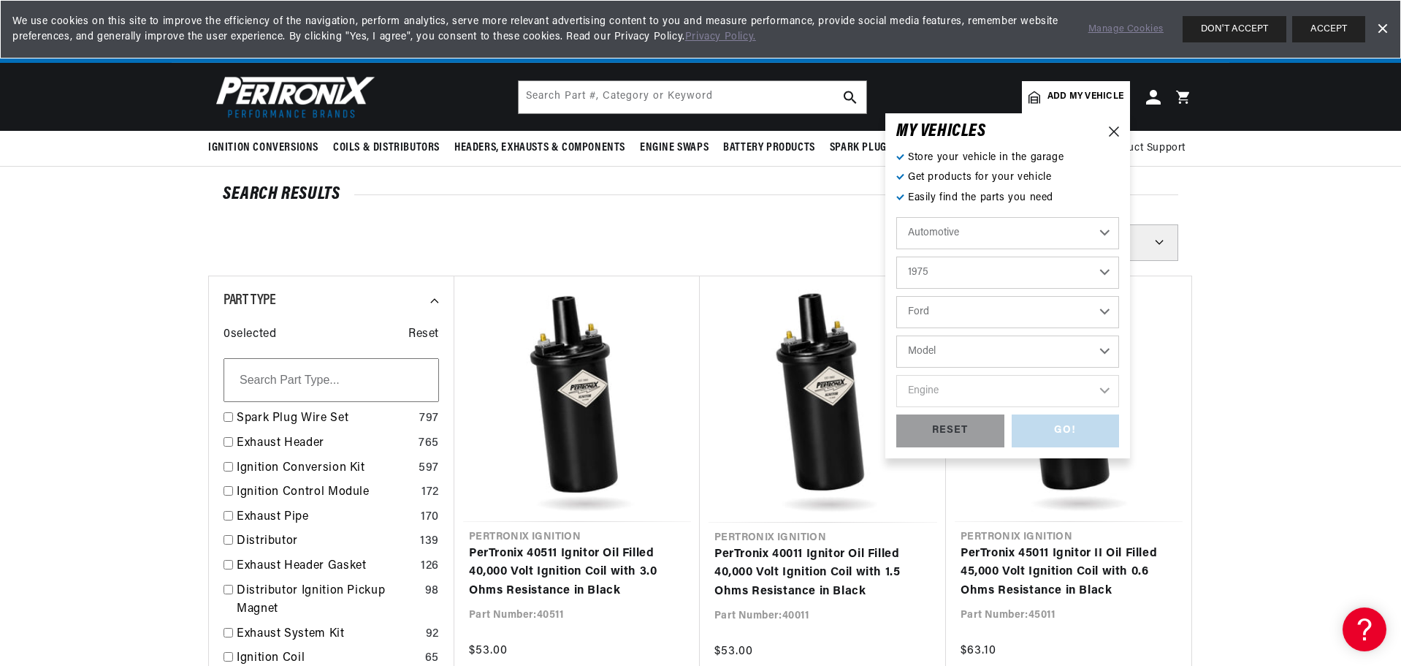
click at [957, 351] on select "Model B-100 Bronco Custom 500 E-100 Econoline E-100 Econoline Club Wagon E-150 …" at bounding box center [1008, 351] width 223 height 32
click at [931, 356] on select "Model B-100 Bronco Custom 500 E-100 Econoline E-100 Econoline Club Wagon E-150 …" at bounding box center [1008, 351] width 223 height 32
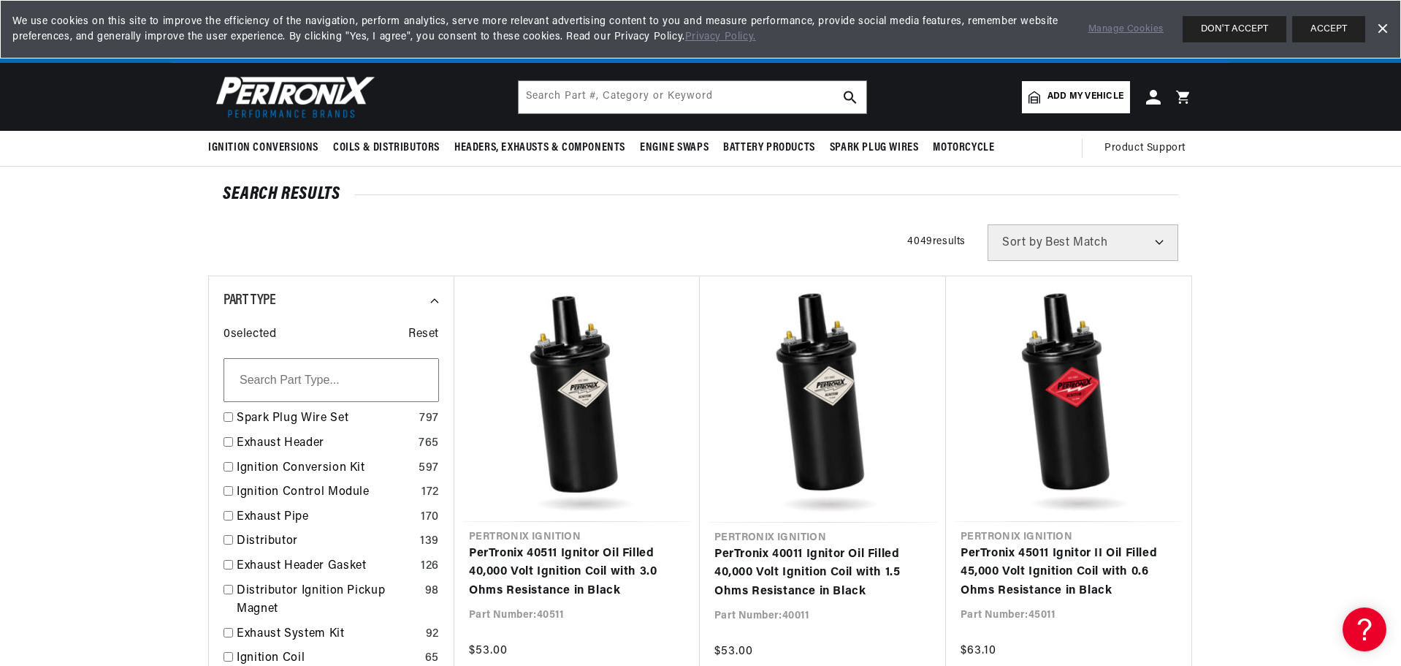
drag, startPoint x: 1350, startPoint y: 387, endPoint x: 1342, endPoint y: 391, distance: 8.8
click at [1062, 103] on span "Add my vehicle" at bounding box center [1086, 97] width 76 height 14
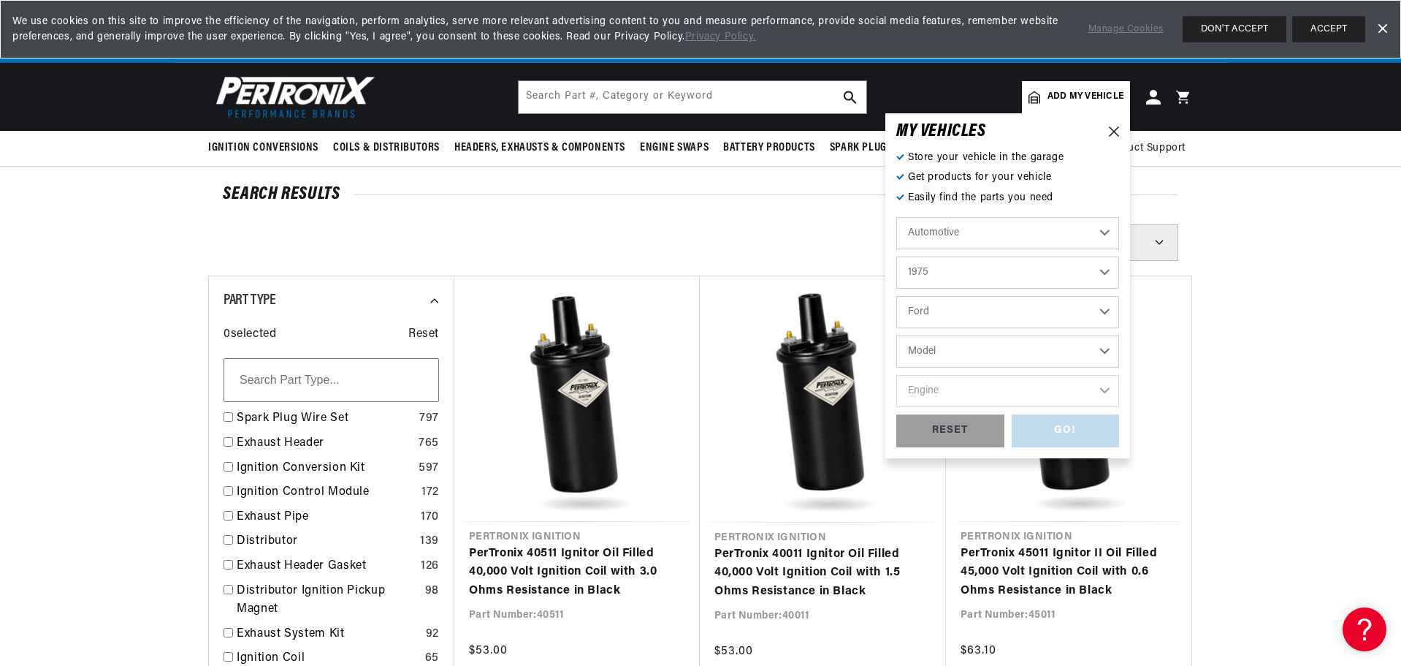
click at [931, 272] on select "2022 2021 2020 2019 2018 2017 2016 2015 2014 2013 2012 2011 2010 2009 2008 2007…" at bounding box center [1008, 272] width 223 height 32
click at [897, 256] on select "2022 2021 2020 2019 2018 2017 2016 2015 2014 2013 2012 2011 2010 2009 2008 2007…" at bounding box center [1008, 272] width 223 height 32
click at [943, 357] on select "Model B-100 Bronco Custom 500 E-100 Econoline E-100 Econoline Club Wagon E-150 …" at bounding box center [1008, 351] width 223 height 32
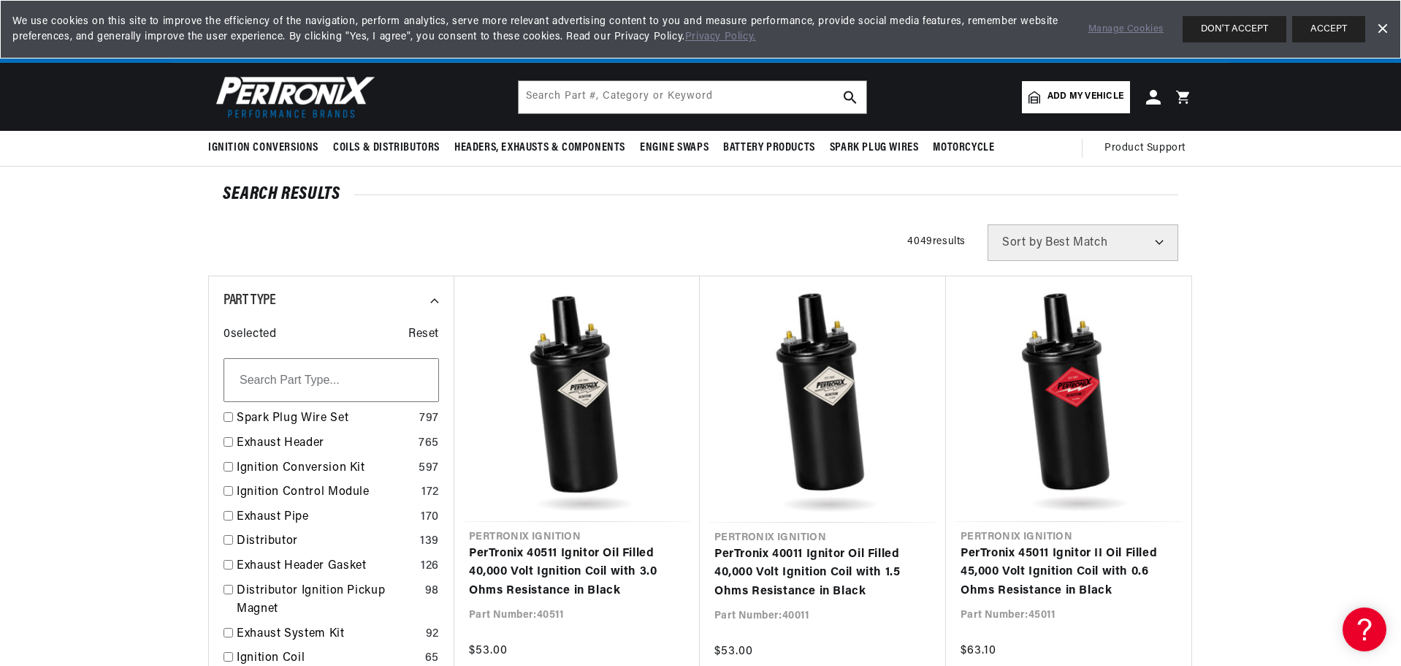
click at [1090, 97] on span "Add my vehicle" at bounding box center [1086, 97] width 76 height 14
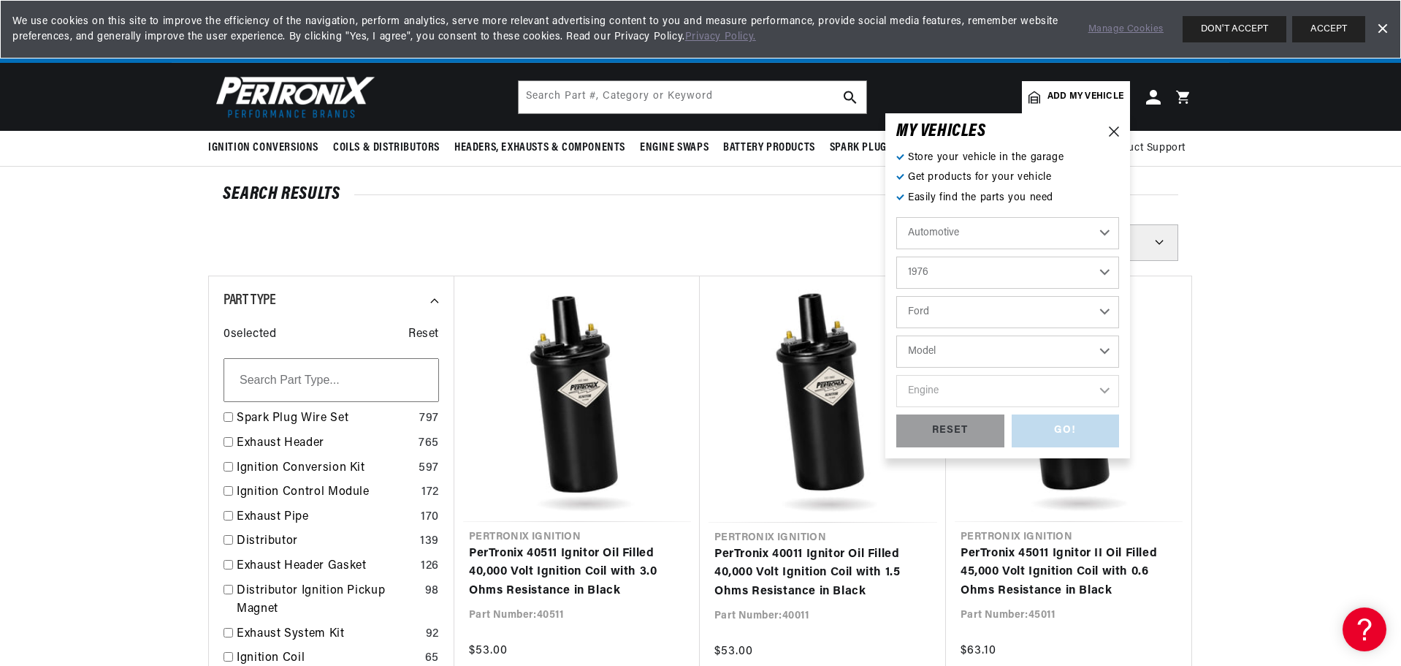
scroll to position [0, 0]
click at [952, 268] on select "2022 2021 2020 2019 2018 2017 2016 2015 2014 2013 2012 2011 2010 2009 2008 2007…" at bounding box center [1008, 272] width 223 height 32
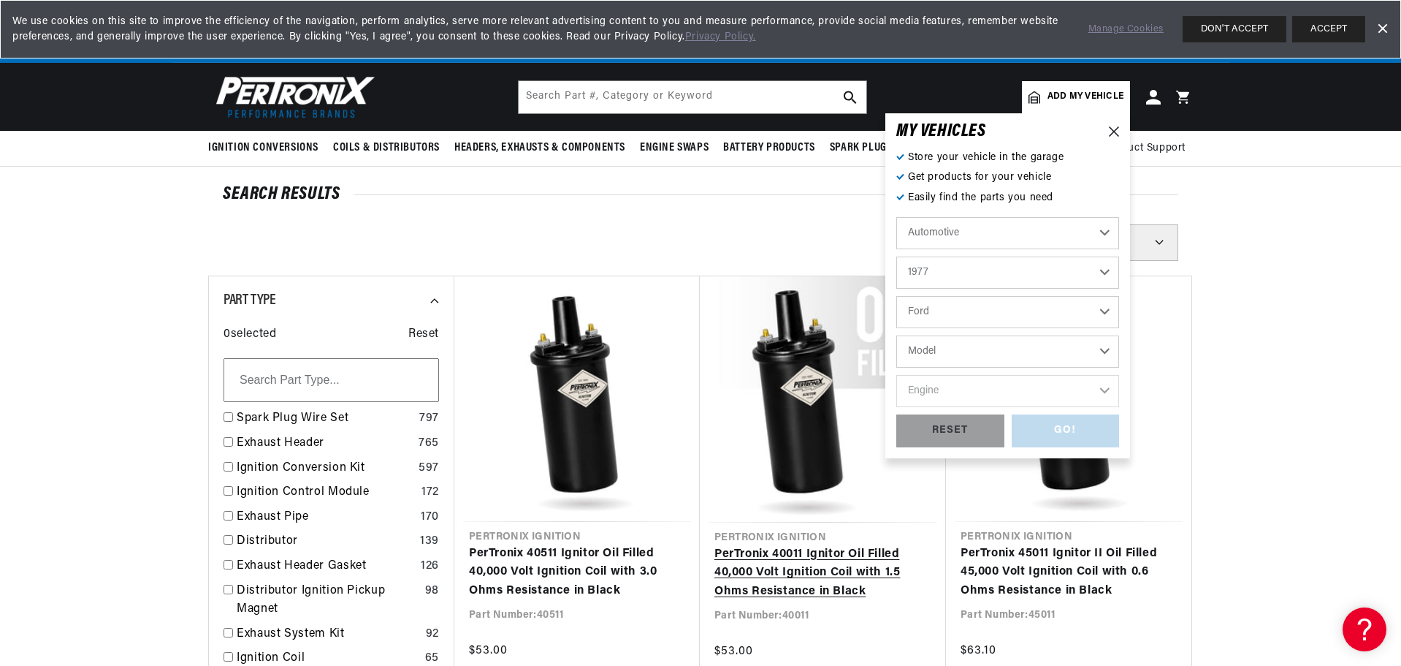
click at [897, 256] on select "2022 2021 2020 2019 2018 2017 2016 2015 2014 2013 2012 2011 2010 2009 2008 2007…" at bounding box center [1008, 272] width 223 height 32
select select "1977"
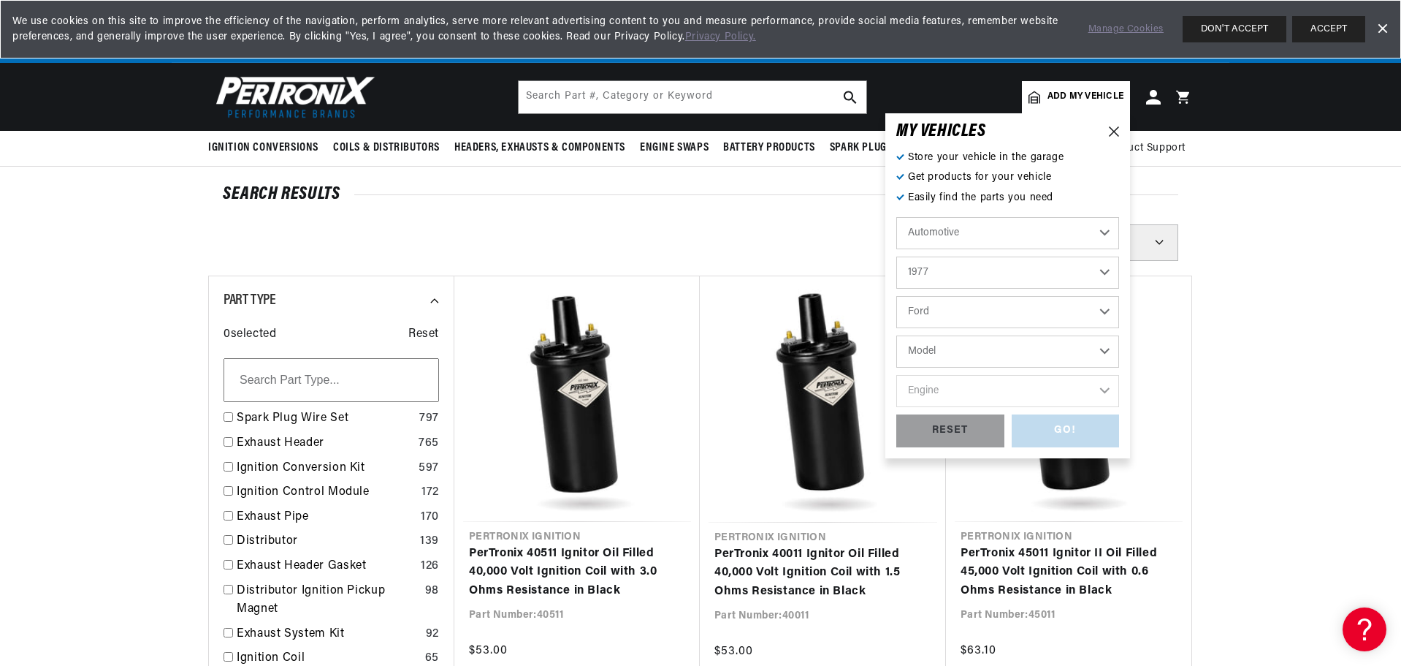
click at [943, 354] on select "Model B-100 Bronco Custom 500 E-100 Econoline E-100 Econoline Club Wagon E-150 …" at bounding box center [1008, 351] width 223 height 32
select select "Pinto"
click at [897, 335] on select "Model B-100 Bronco Custom 500 E-100 Econoline E-100 Econoline Club Wagon E-150 …" at bounding box center [1008, 351] width 223 height 32
select select "Pinto"
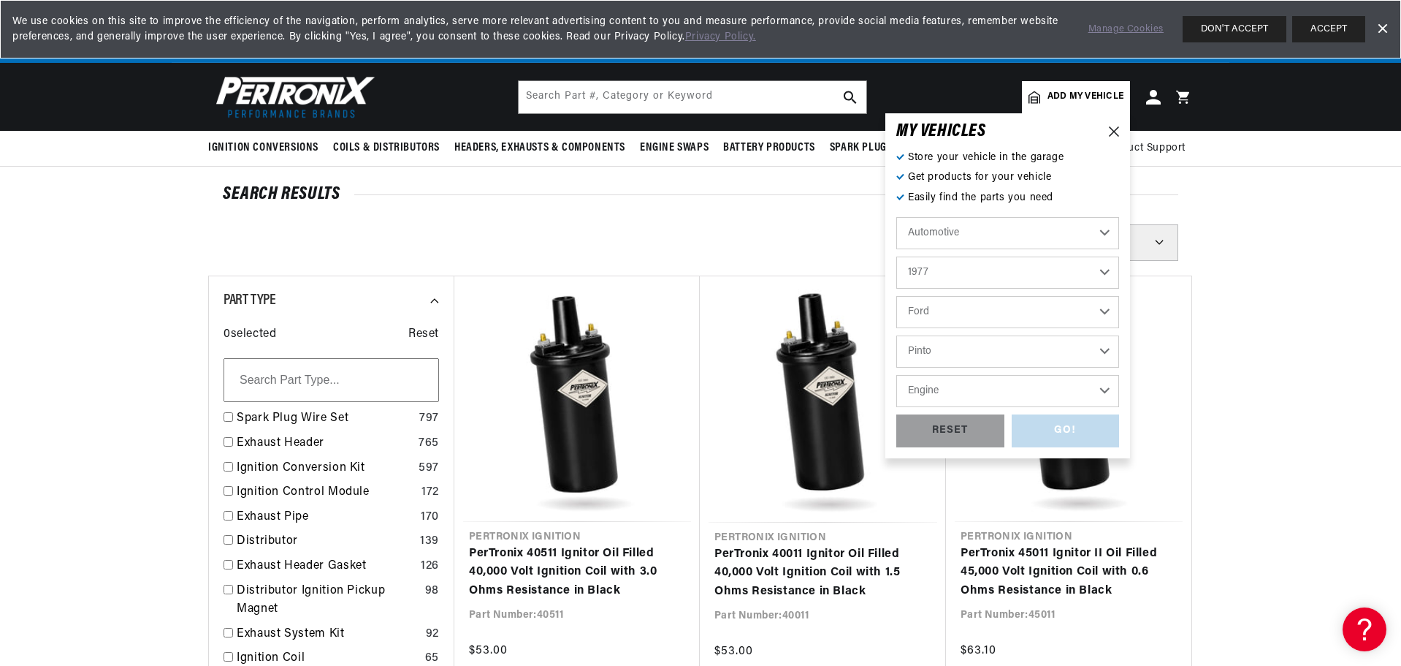
click at [948, 397] on select "Engine 140cid / 2.3L" at bounding box center [1008, 391] width 223 height 32
select select "140cid-2.3L"
click at [897, 375] on select "Engine 140cid / 2.3L" at bounding box center [1008, 391] width 223 height 32
select select "140cid-2.3L"
click at [1052, 428] on div "GO!" at bounding box center [1066, 430] width 108 height 33
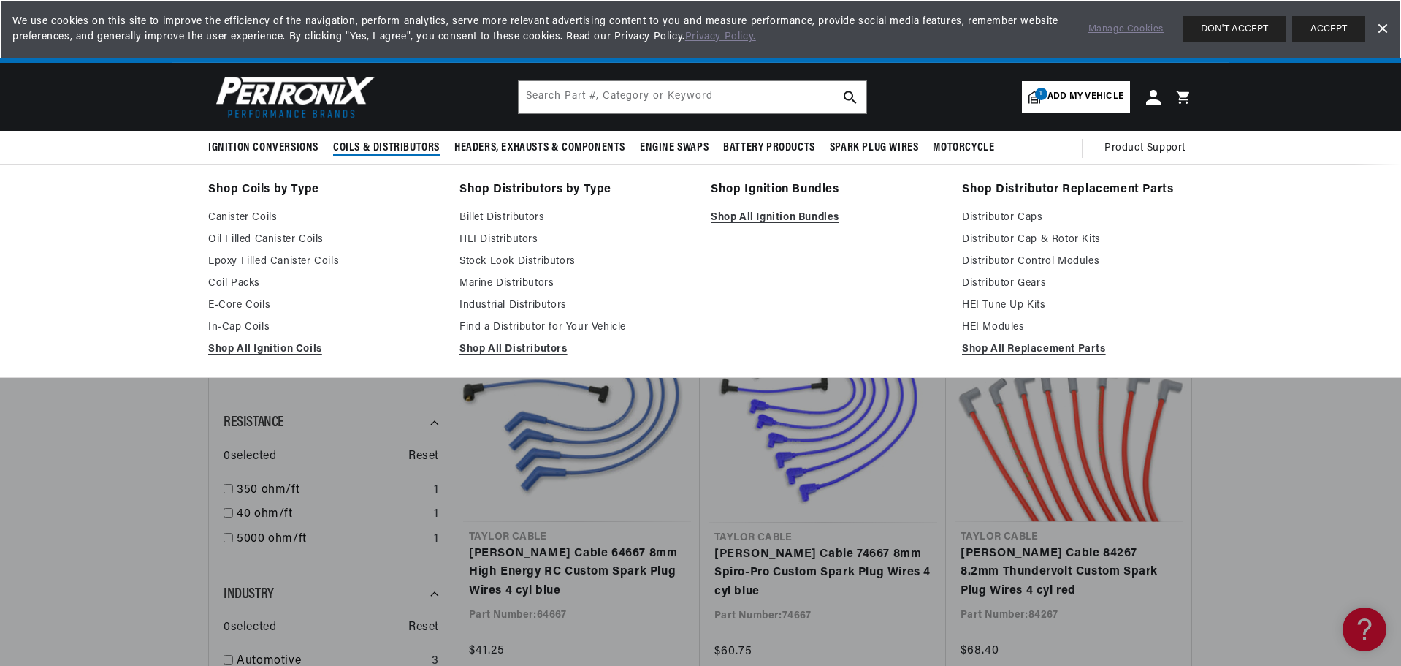
scroll to position [0, 913]
click at [386, 145] on span "Coils & Distributors" at bounding box center [386, 147] width 107 height 15
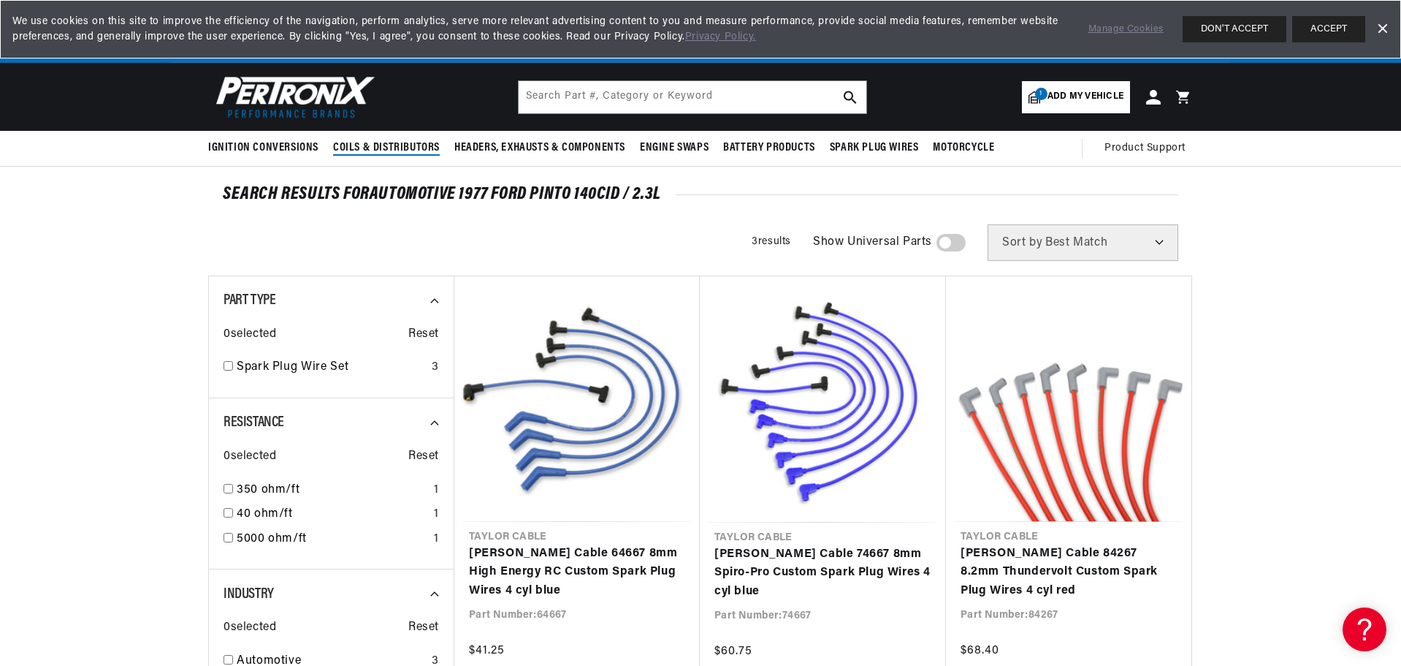
click at [386, 145] on span "Coils & Distributors" at bounding box center [386, 147] width 107 height 15
